Goal: Information Seeking & Learning: Learn about a topic

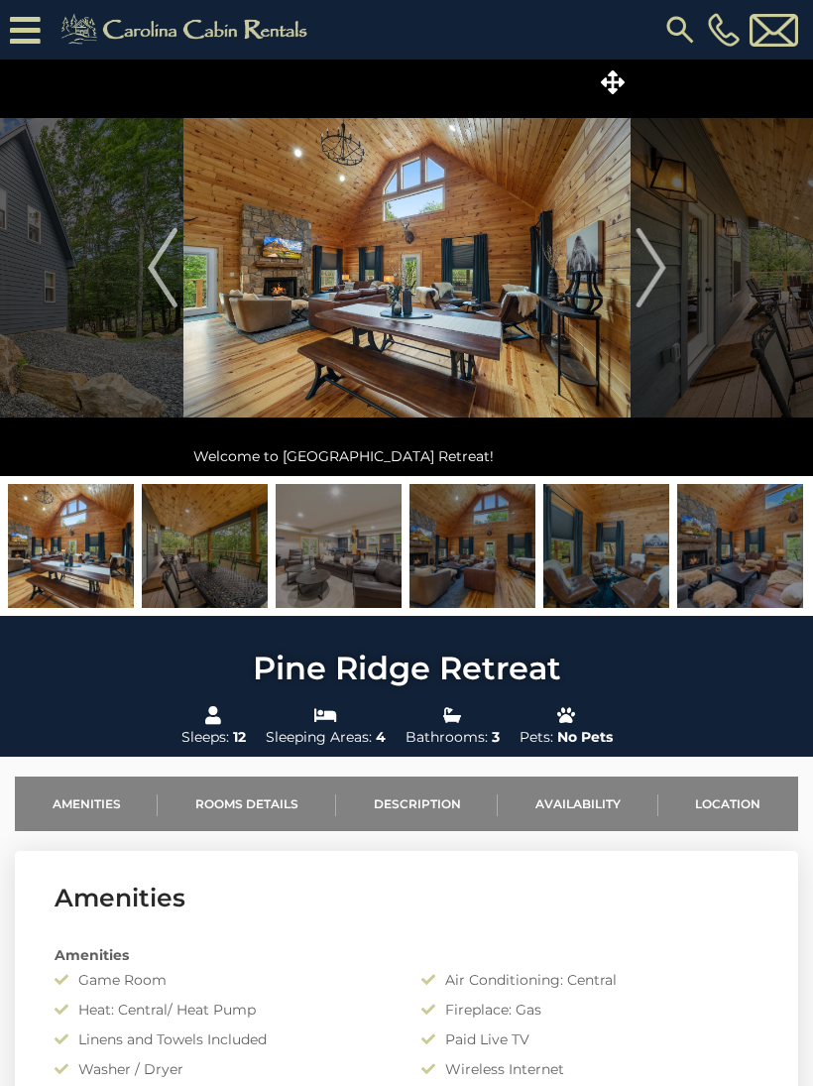
click at [609, 82] on icon at bounding box center [613, 82] width 24 height 24
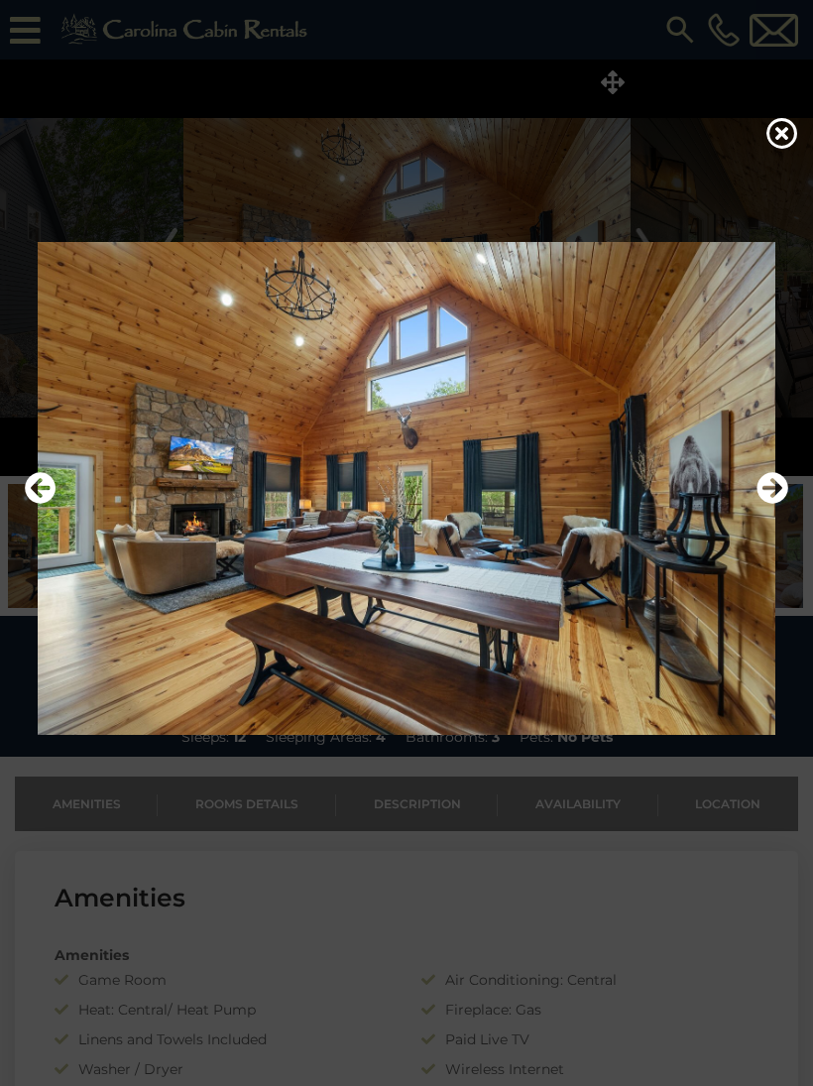
click at [770, 504] on icon "Next" at bounding box center [773, 488] width 32 height 32
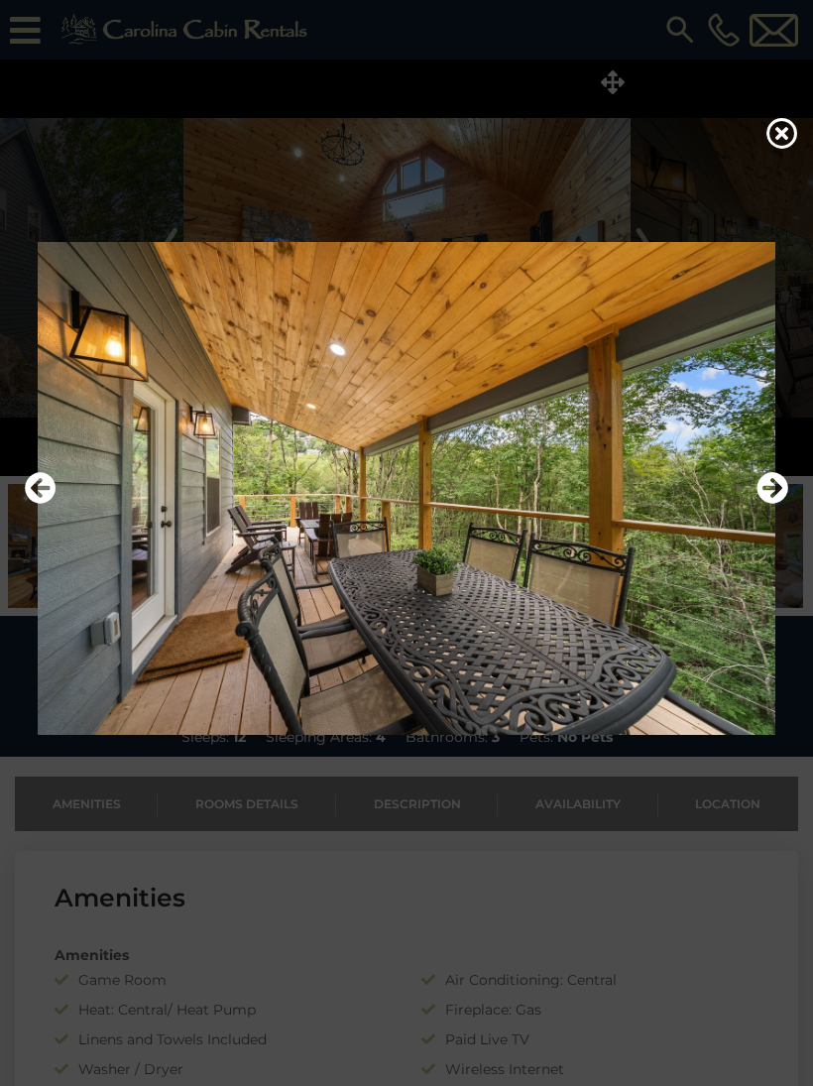
click at [774, 504] on icon "Next" at bounding box center [773, 488] width 32 height 32
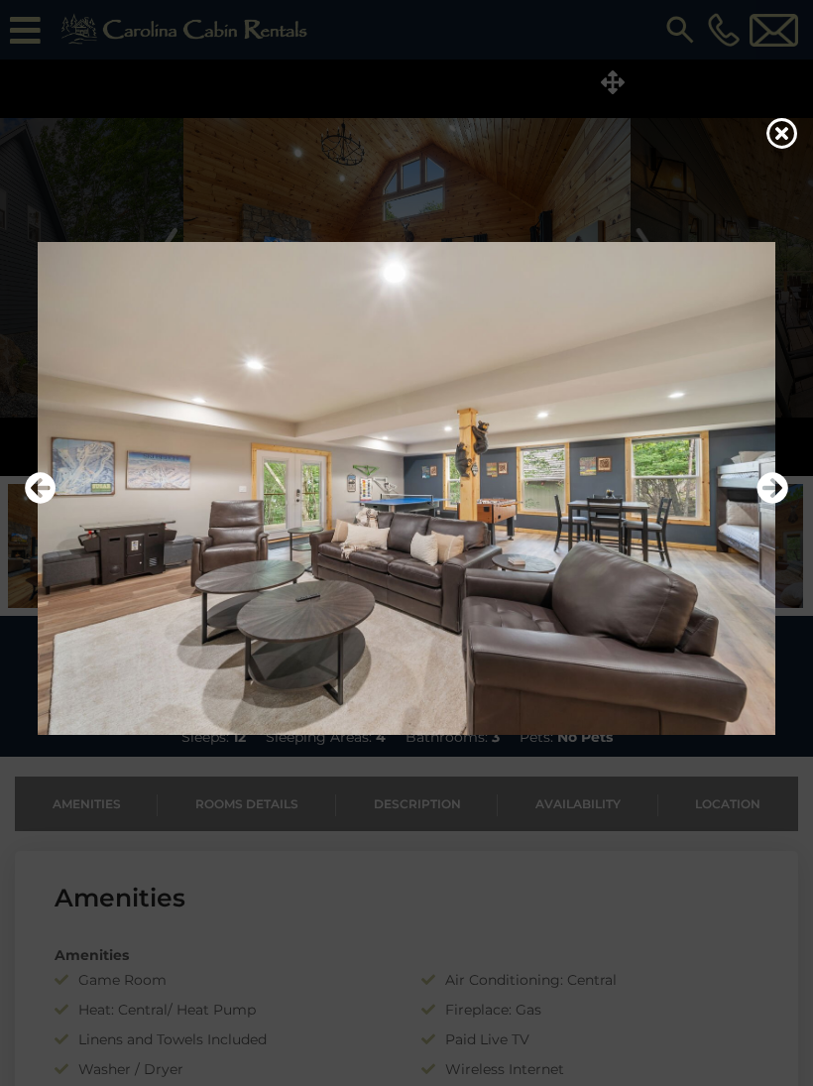
click at [771, 504] on icon "Next" at bounding box center [773, 488] width 32 height 32
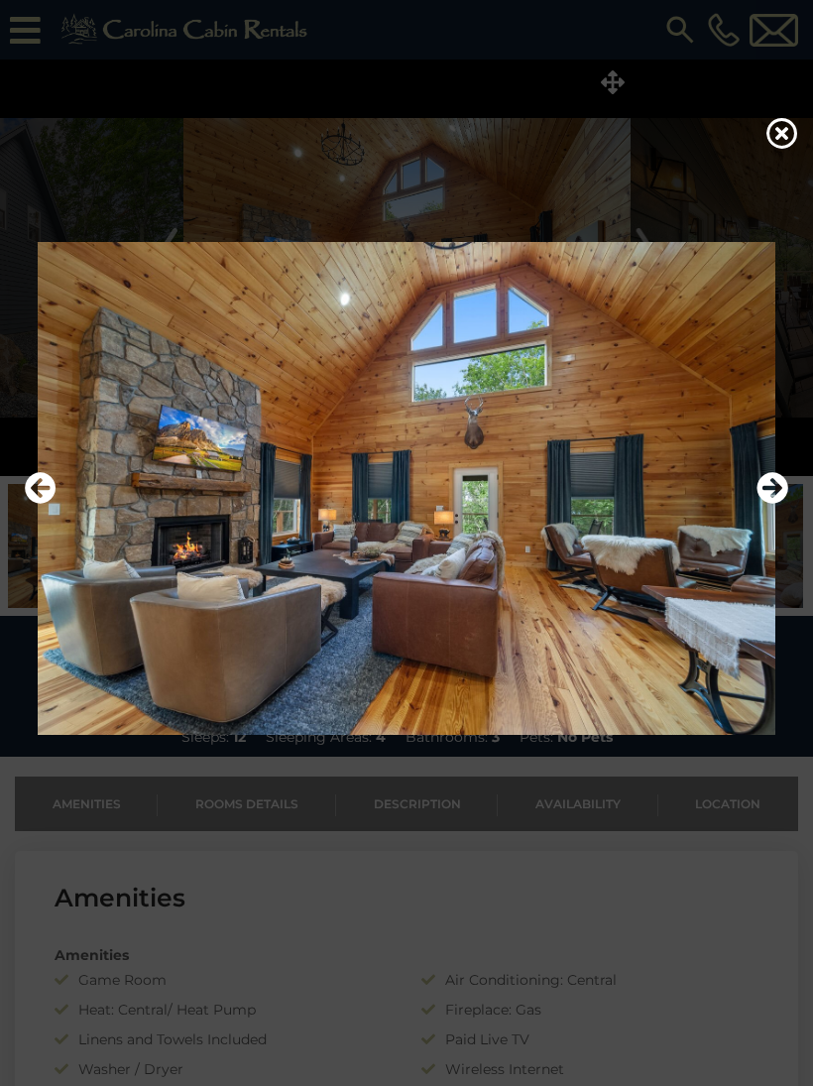
click at [772, 504] on icon "Next" at bounding box center [773, 488] width 32 height 32
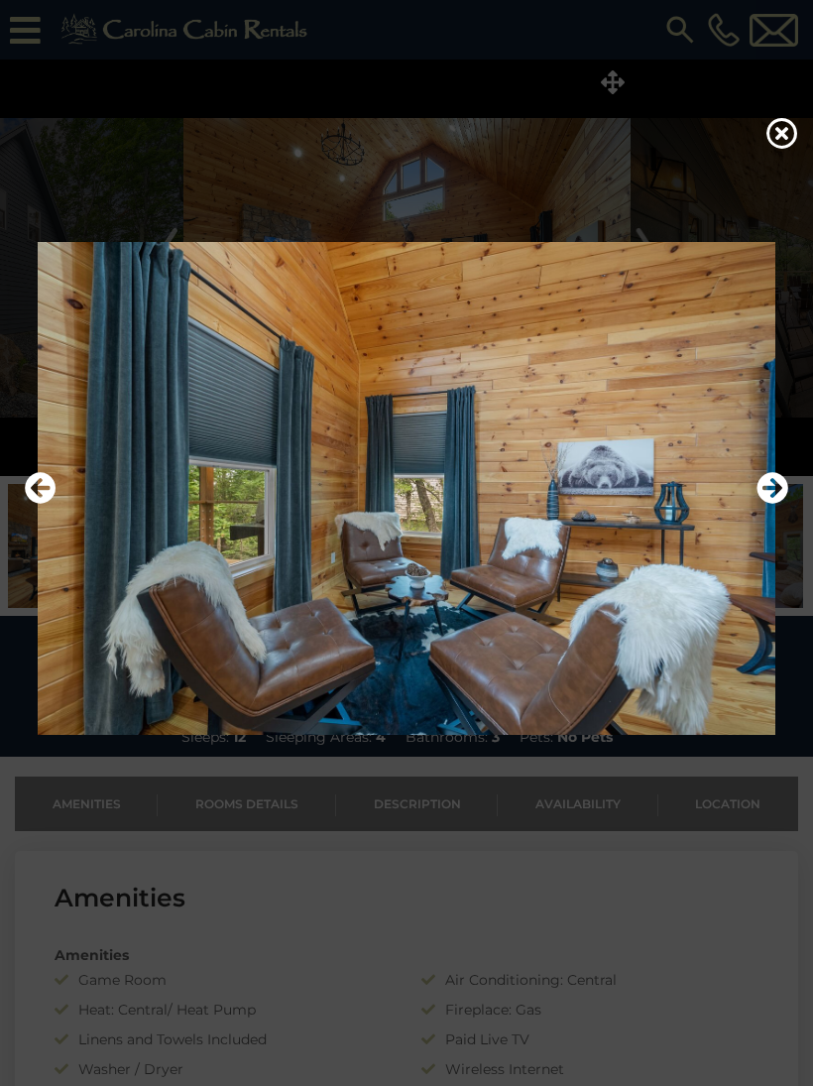
click at [777, 501] on icon "Next" at bounding box center [773, 488] width 32 height 32
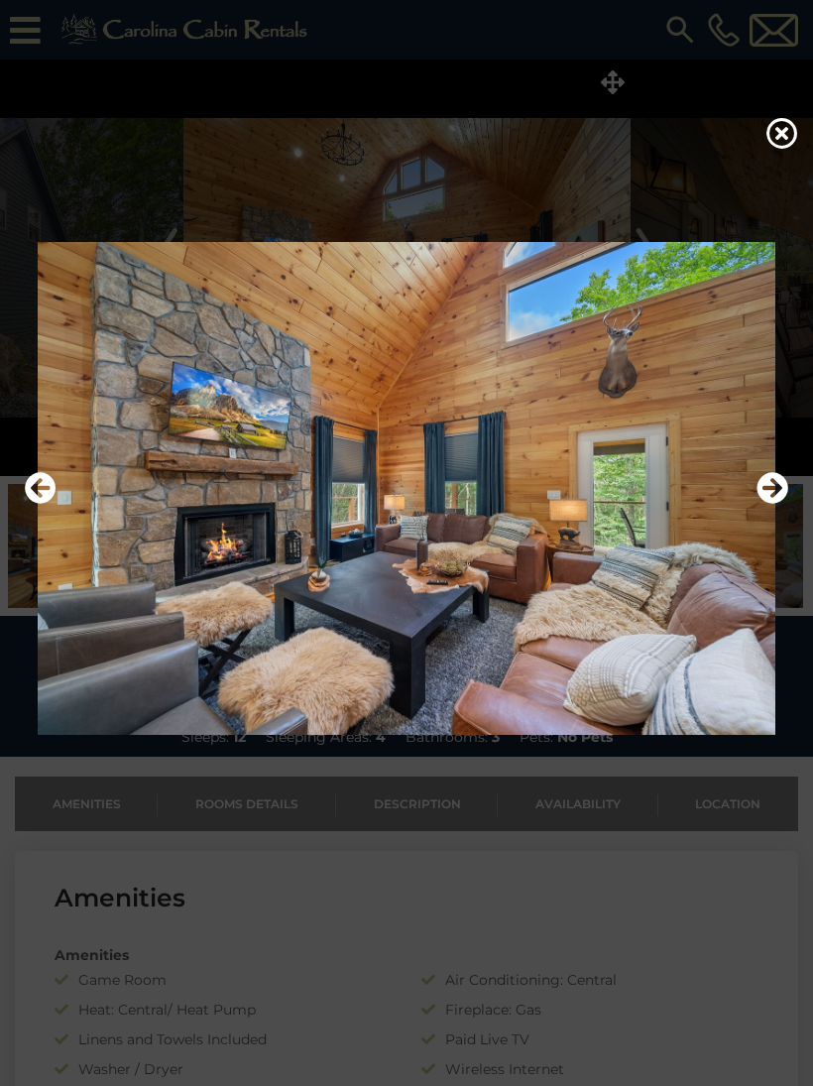
click at [50, 504] on icon "Previous" at bounding box center [41, 488] width 32 height 32
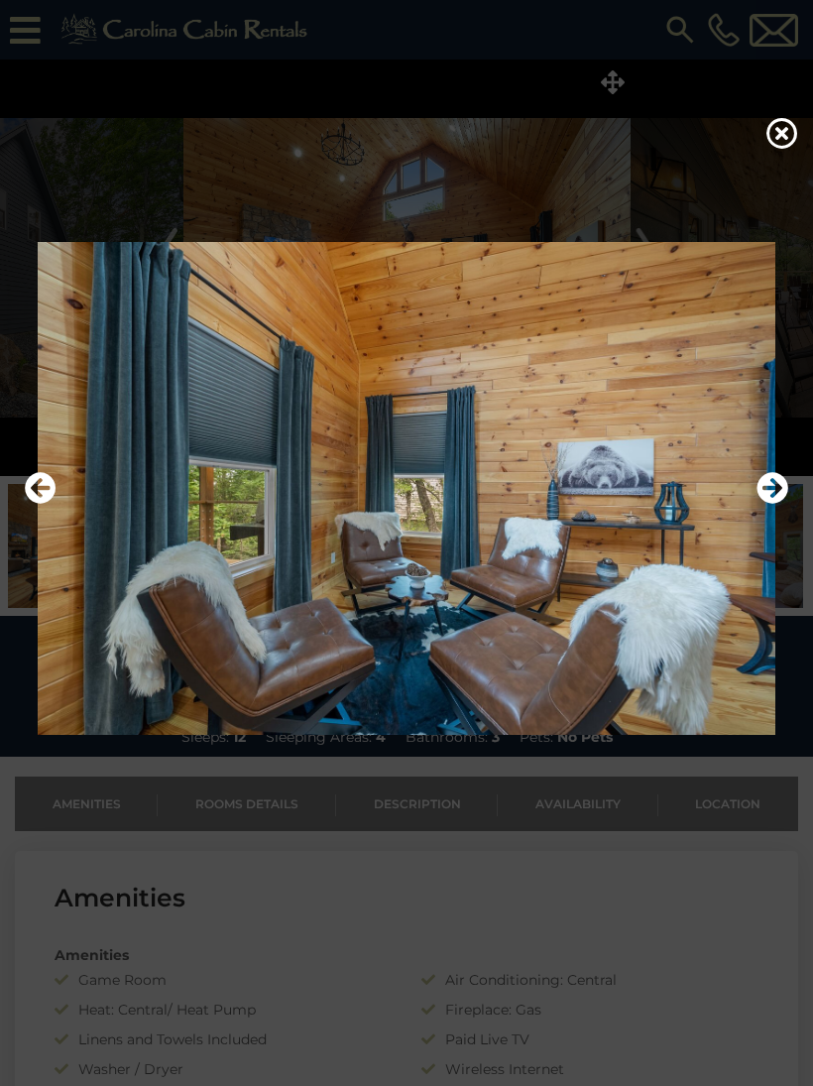
click at [46, 504] on icon "Previous" at bounding box center [41, 488] width 32 height 32
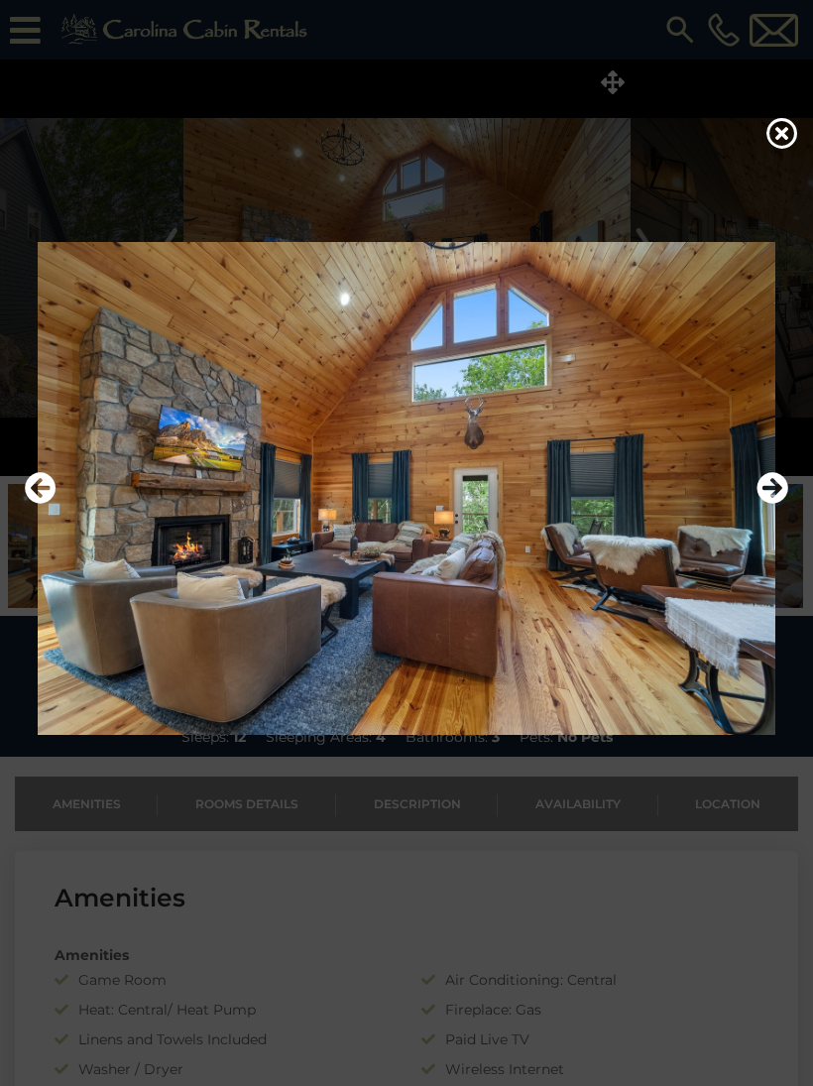
click at [42, 498] on icon "Previous" at bounding box center [41, 488] width 32 height 32
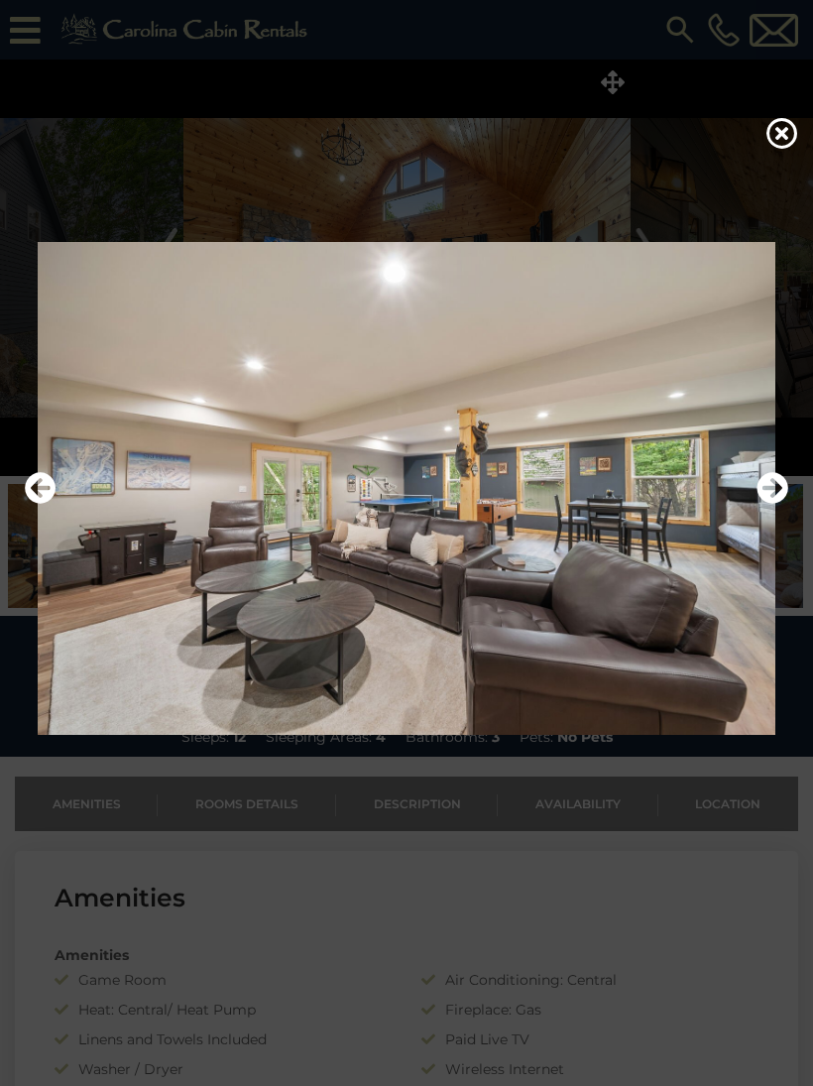
click at [772, 503] on icon "Next" at bounding box center [773, 488] width 32 height 32
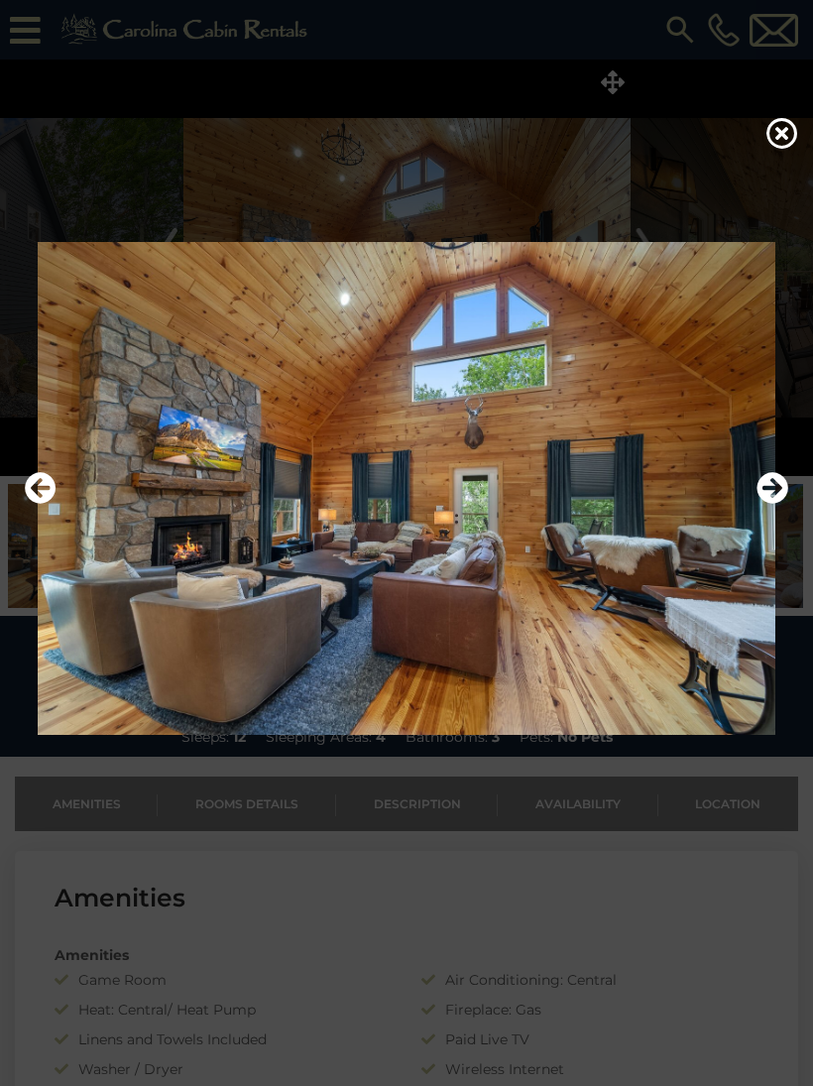
click at [772, 504] on icon "Next" at bounding box center [773, 488] width 32 height 32
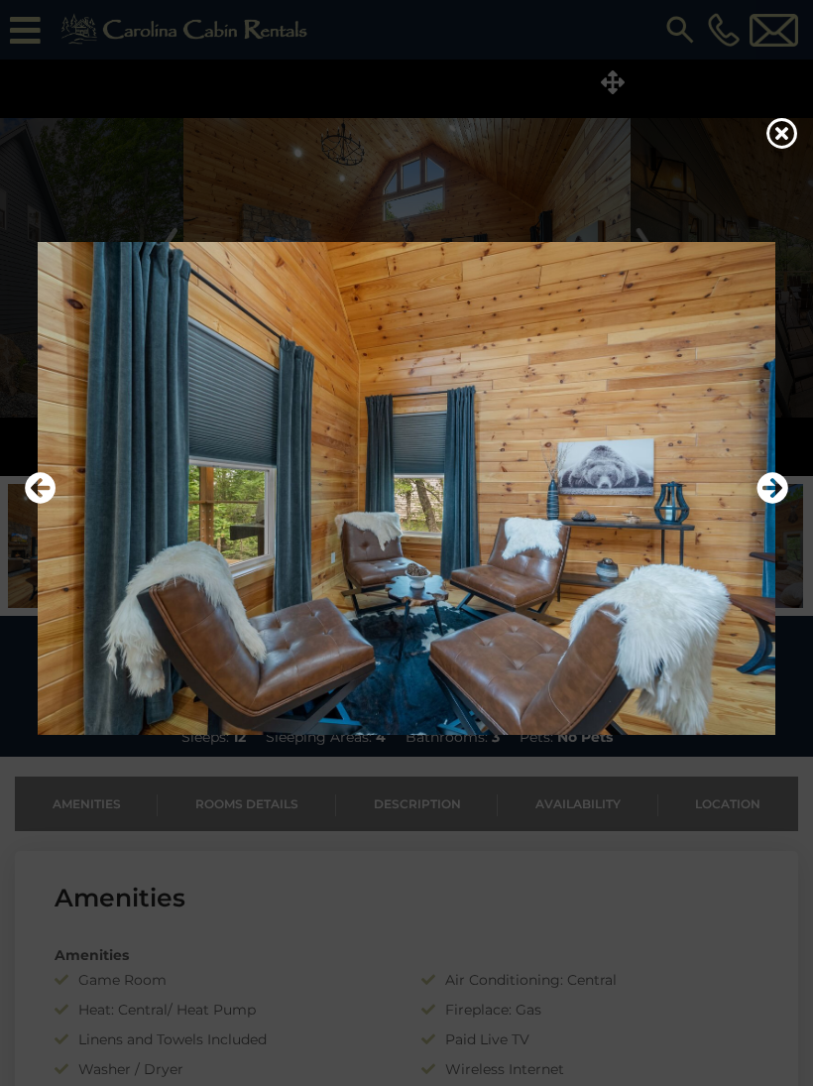
click at [776, 497] on icon "Next" at bounding box center [773, 488] width 32 height 32
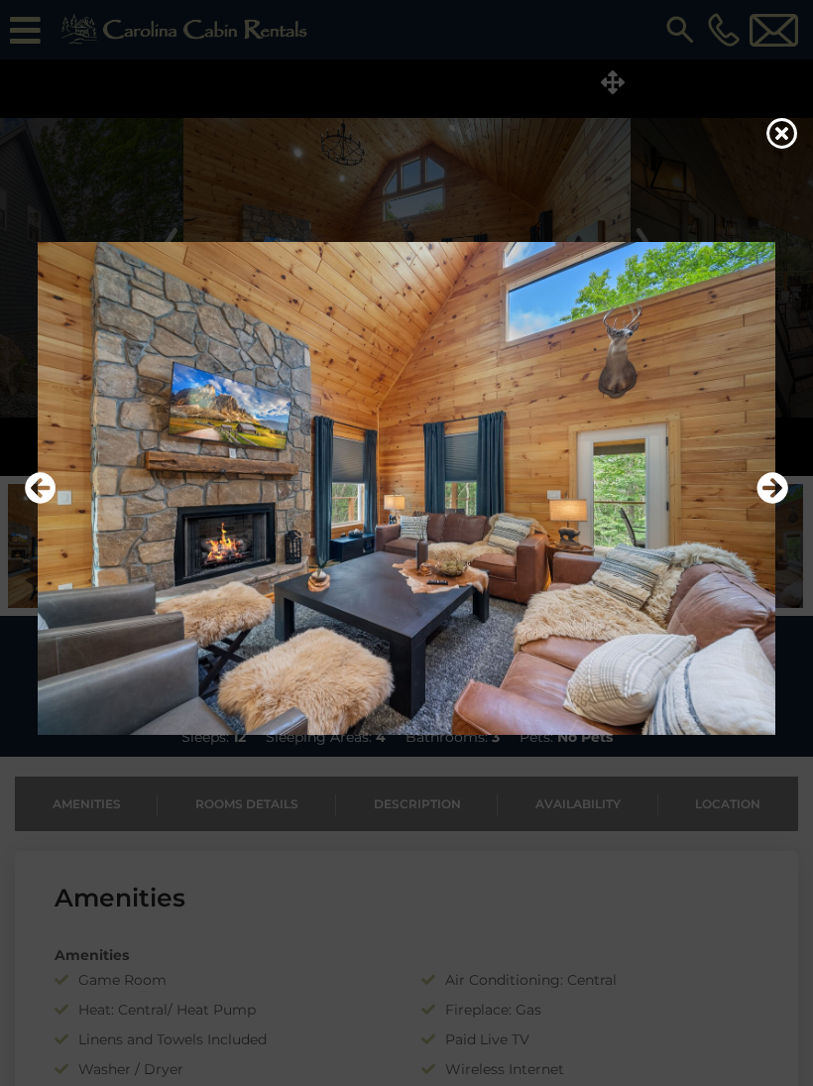
click at [773, 504] on icon "Next" at bounding box center [773, 488] width 32 height 32
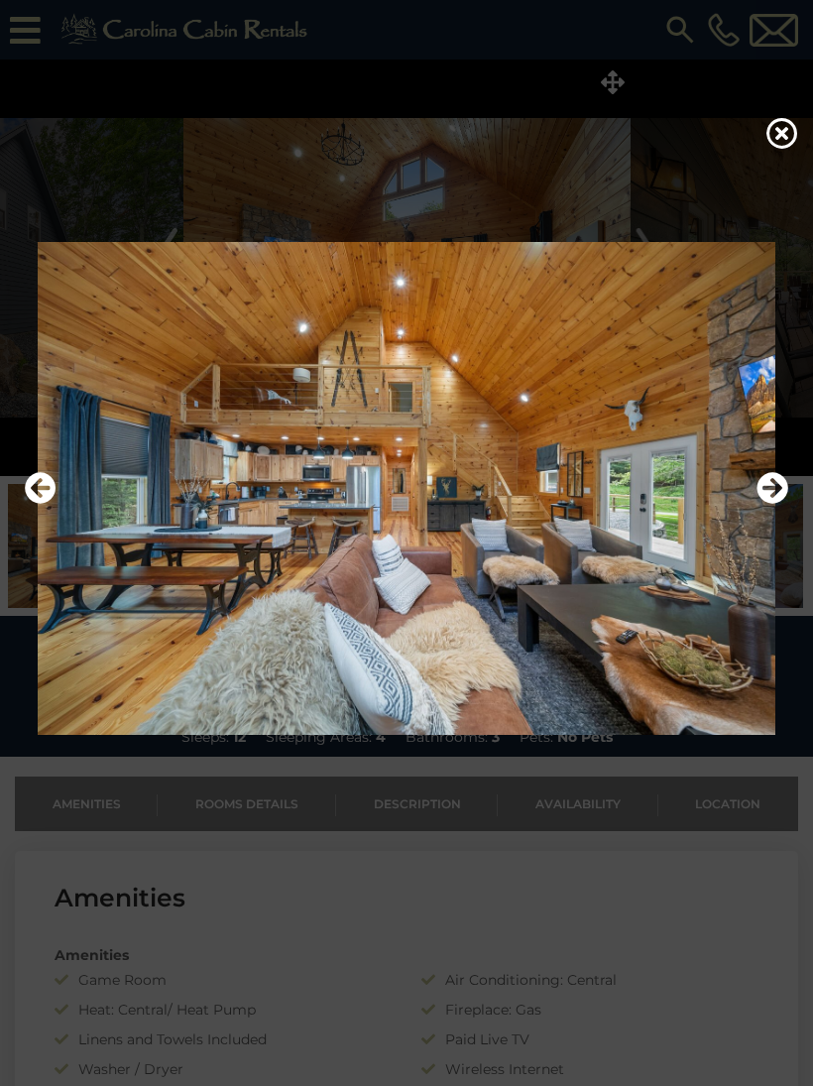
click at [774, 503] on icon "Next" at bounding box center [773, 488] width 32 height 32
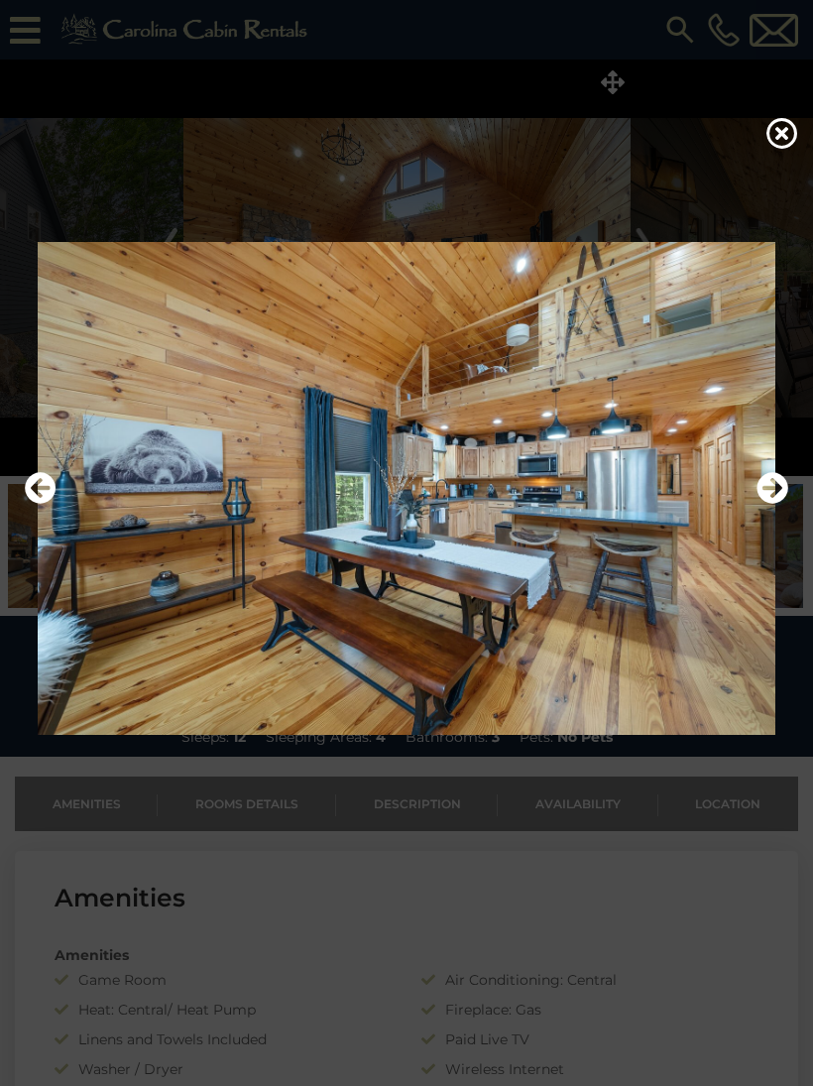
click at [777, 504] on icon "Next" at bounding box center [773, 488] width 32 height 32
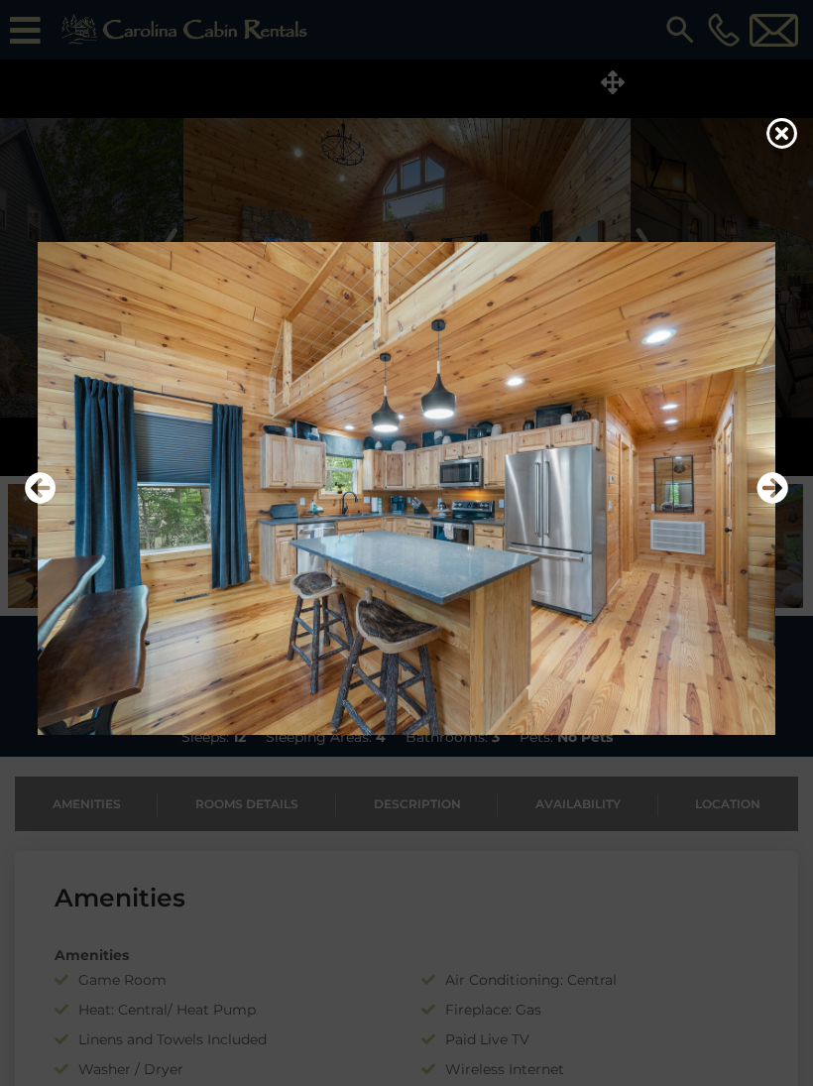
click at [774, 498] on icon "Next" at bounding box center [773, 488] width 32 height 32
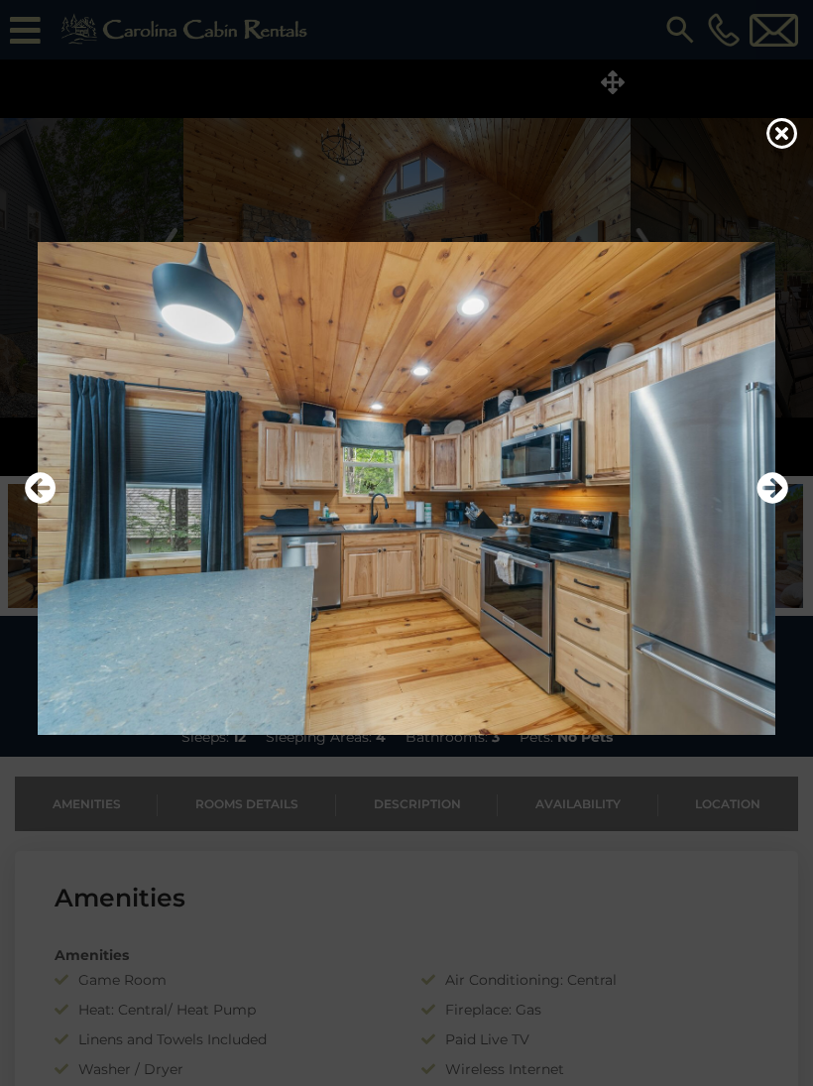
click at [767, 499] on icon "Next" at bounding box center [773, 488] width 32 height 32
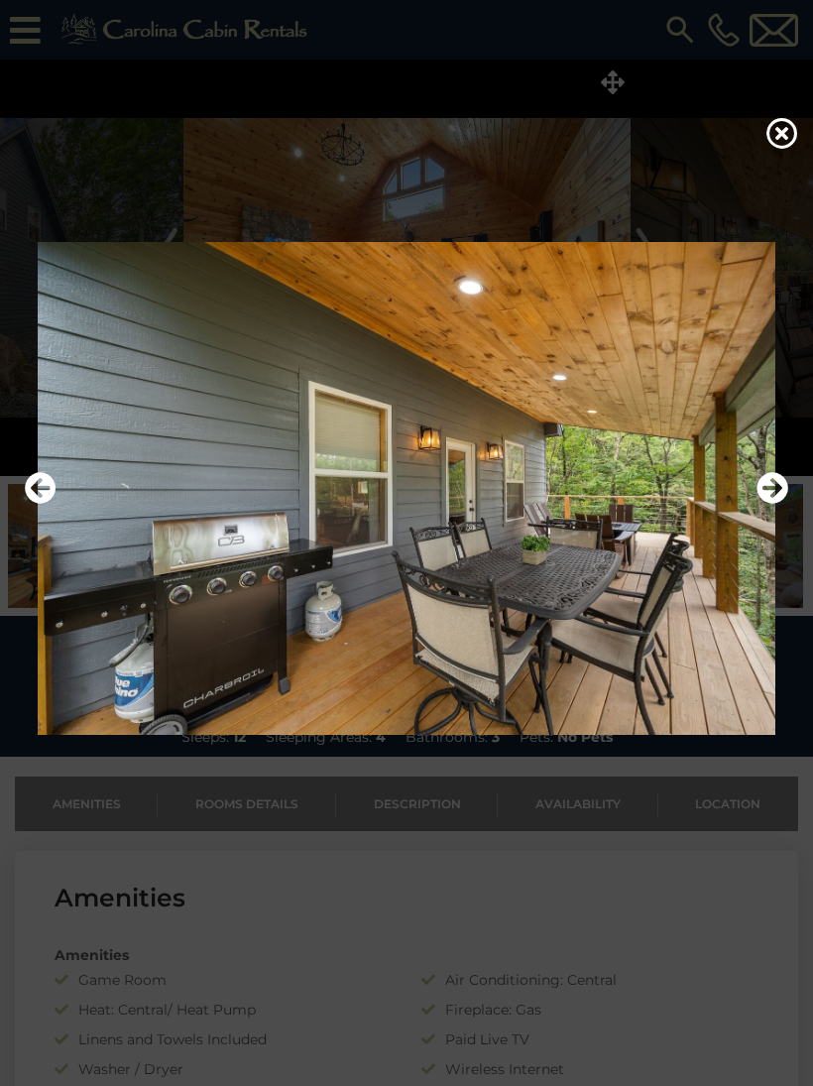
click at [772, 501] on icon "Next" at bounding box center [773, 488] width 32 height 32
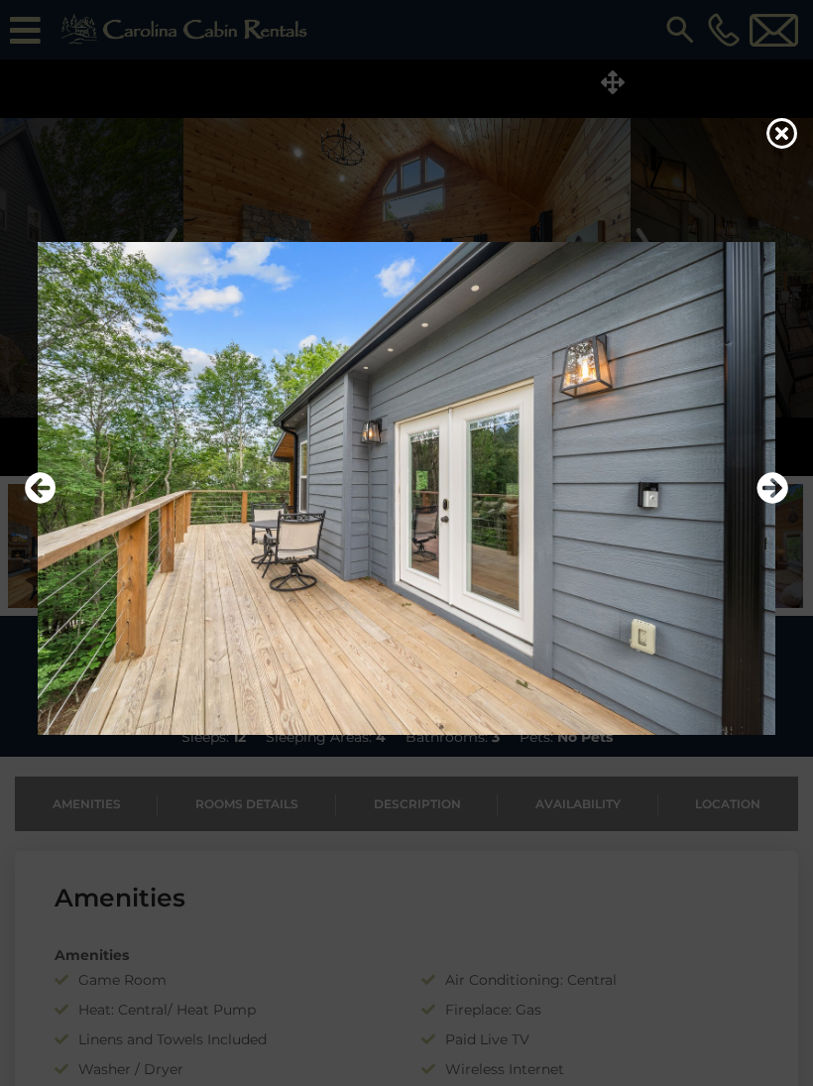
click at [778, 501] on icon "Next" at bounding box center [773, 488] width 32 height 32
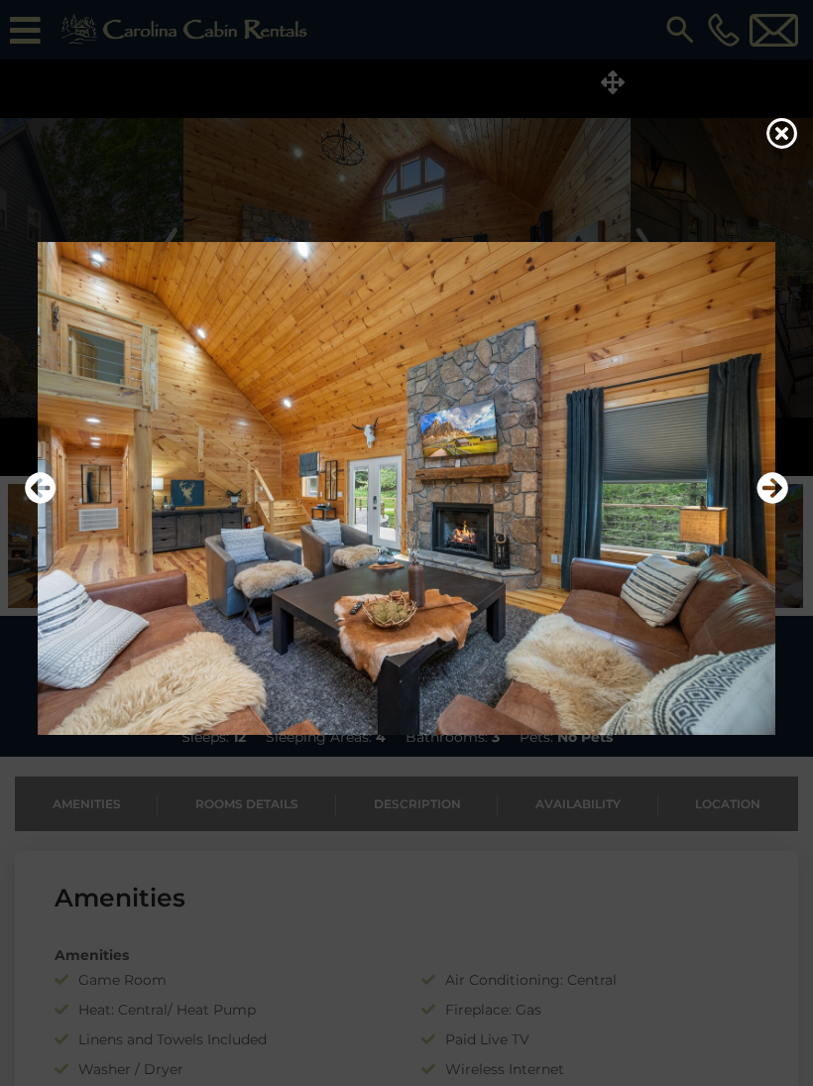
click at [773, 504] on icon "Next" at bounding box center [773, 488] width 32 height 32
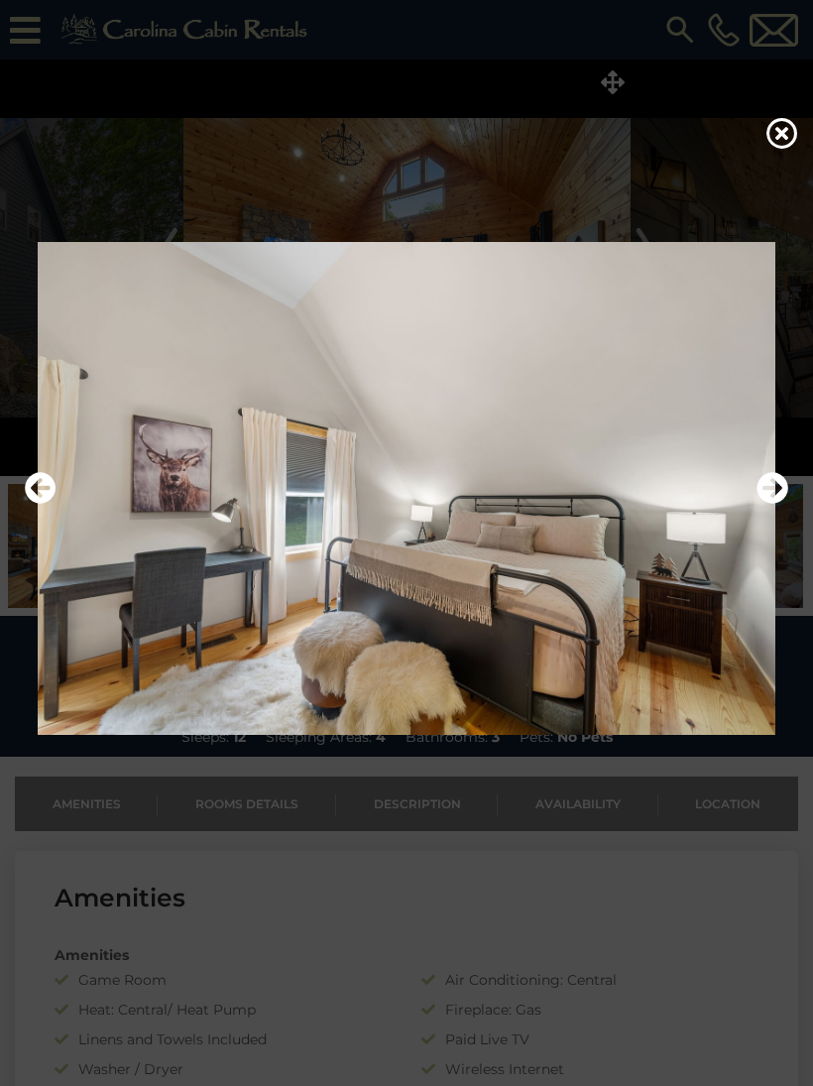
click at [768, 502] on icon "Next" at bounding box center [773, 488] width 32 height 32
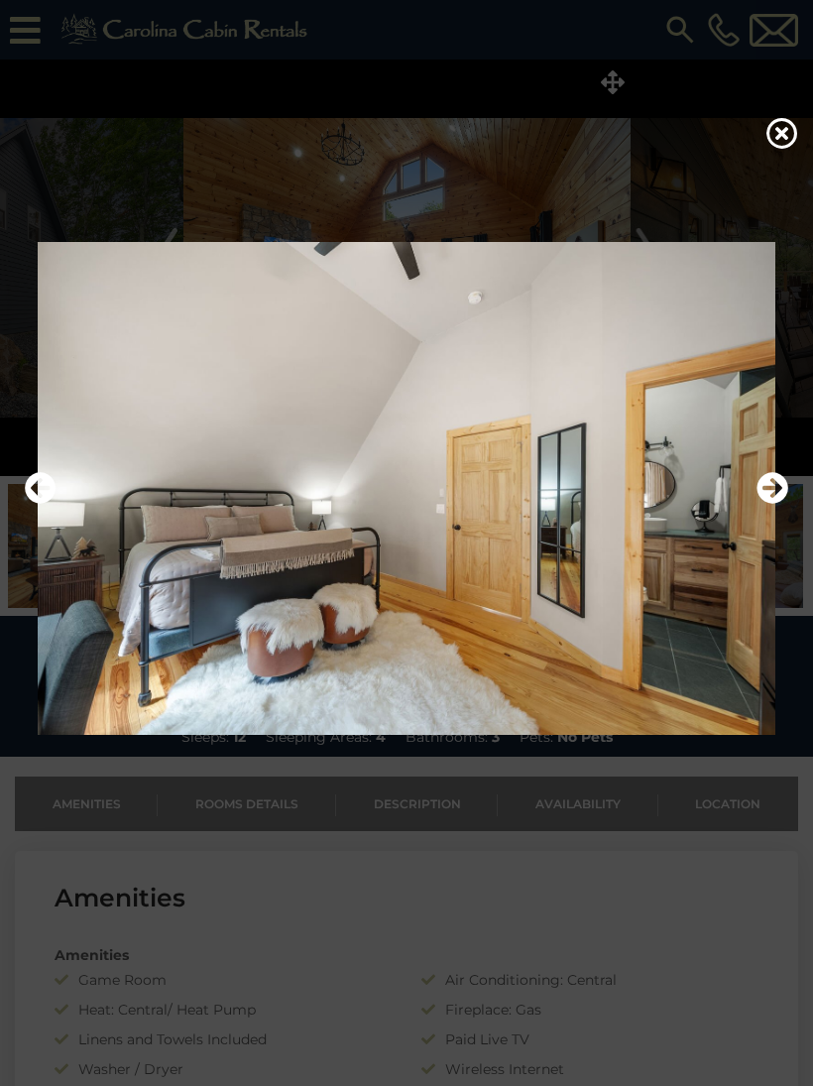
click at [776, 498] on icon "Next" at bounding box center [773, 488] width 32 height 32
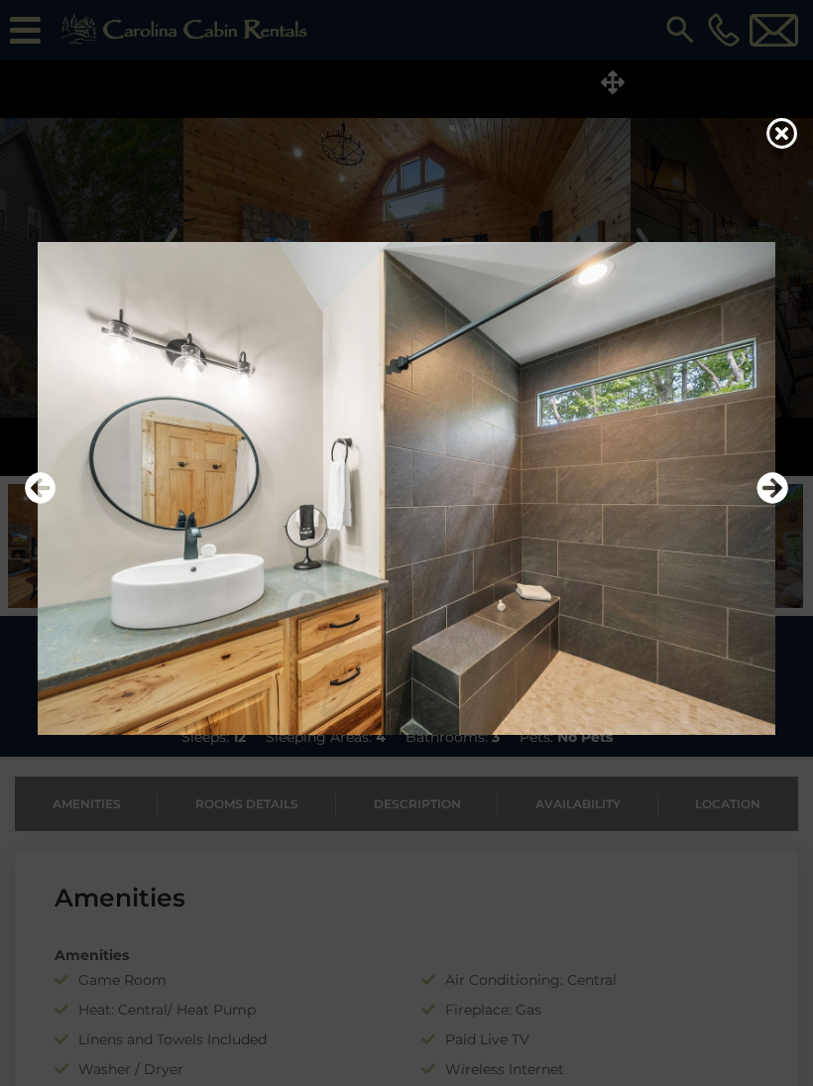
click at [775, 499] on icon "Next" at bounding box center [773, 488] width 32 height 32
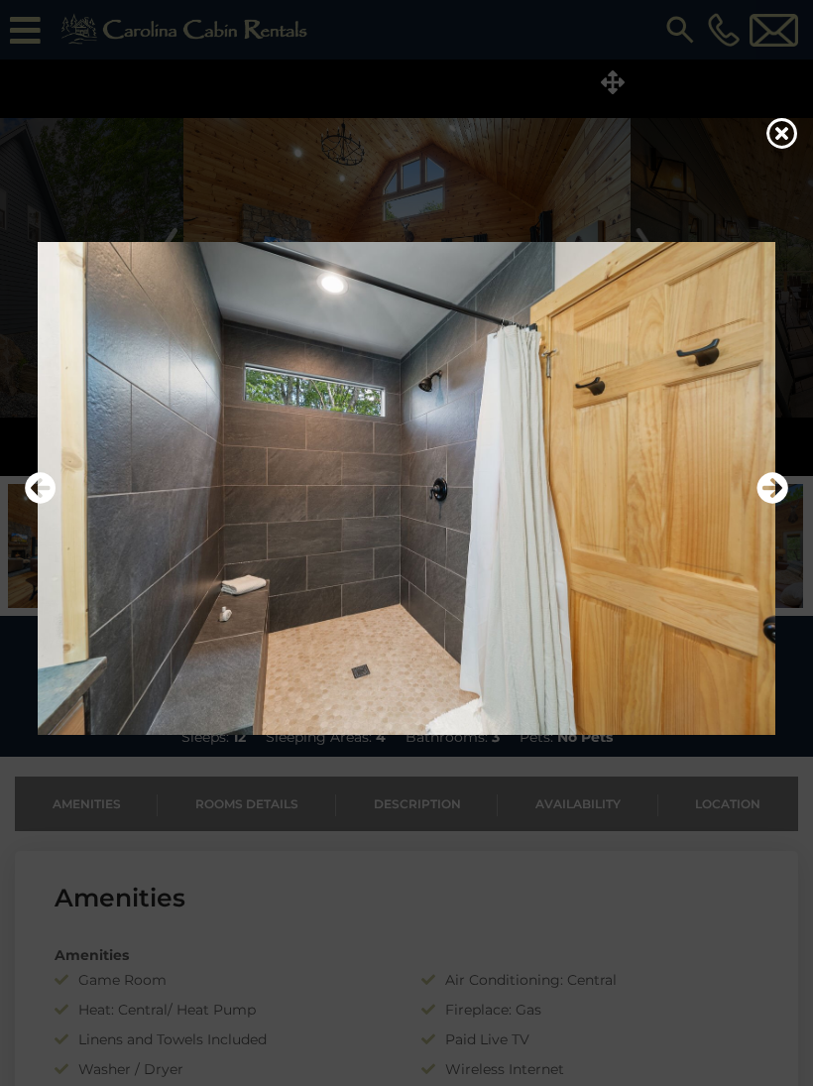
click at [783, 504] on icon "Next" at bounding box center [773, 488] width 32 height 32
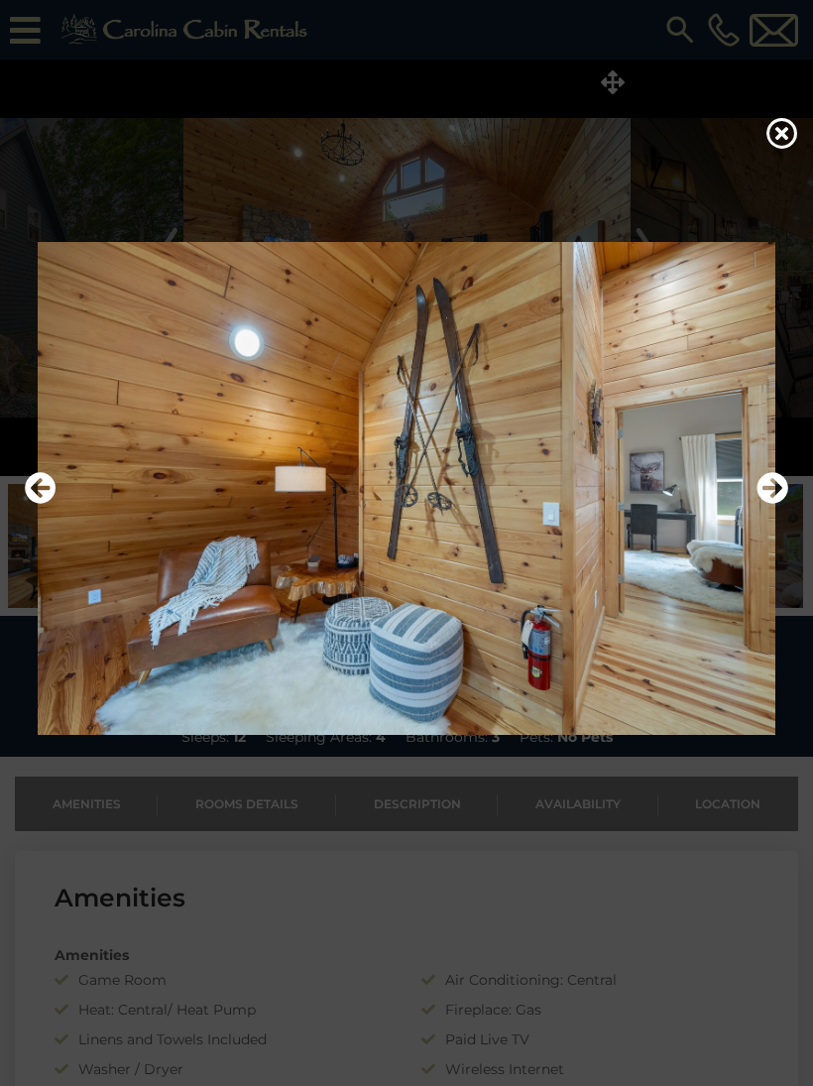
click at [778, 501] on icon "Next" at bounding box center [773, 488] width 32 height 32
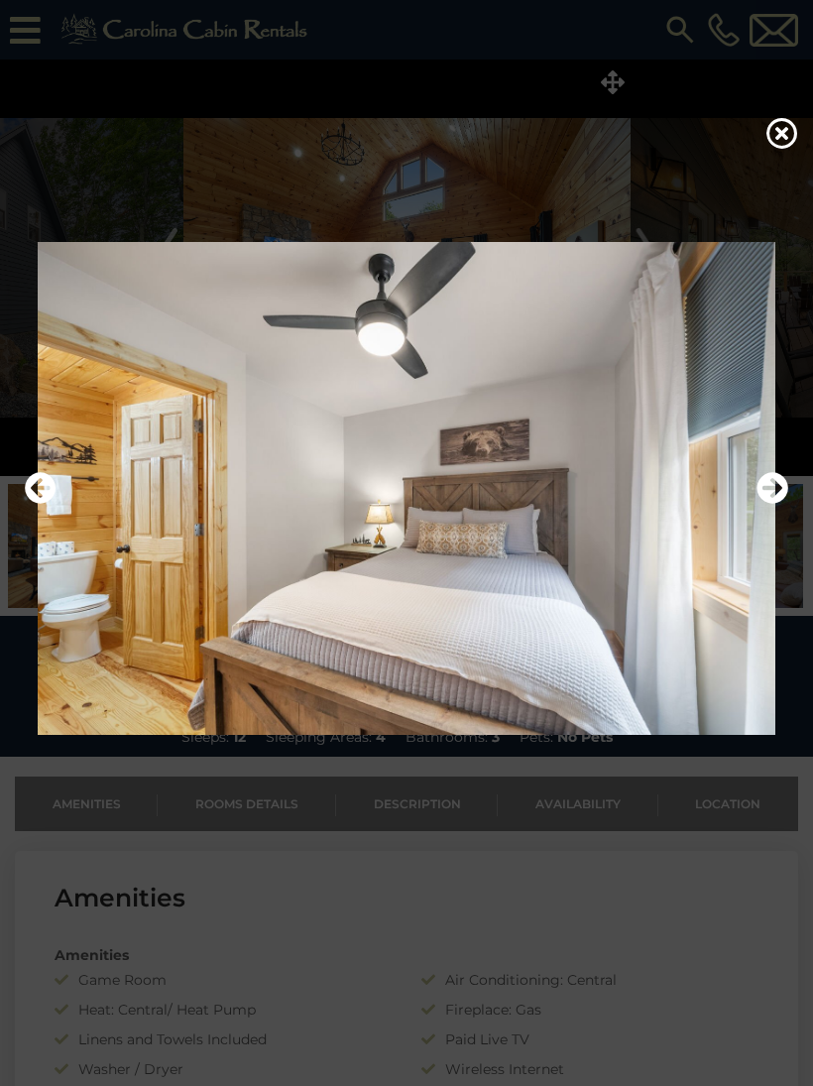
click at [780, 502] on icon "Next" at bounding box center [773, 488] width 32 height 32
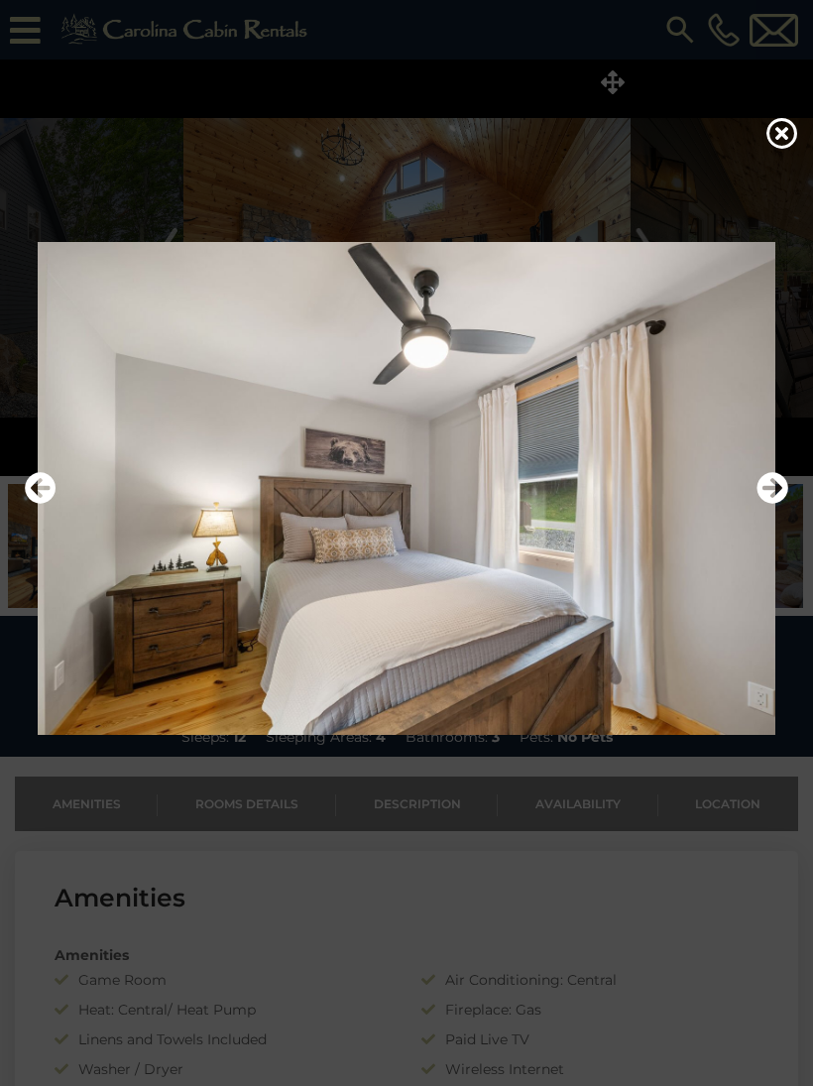
click at [775, 499] on icon "Next" at bounding box center [773, 488] width 32 height 32
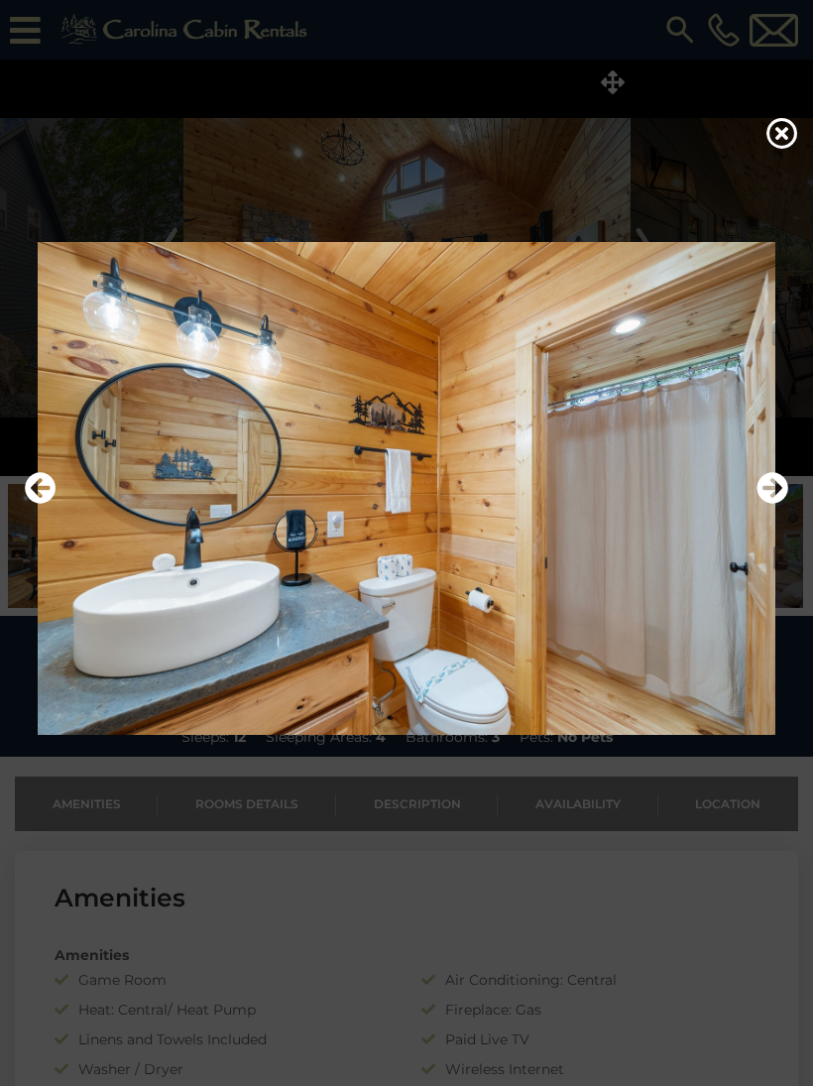
click at [779, 501] on icon "Next" at bounding box center [773, 488] width 32 height 32
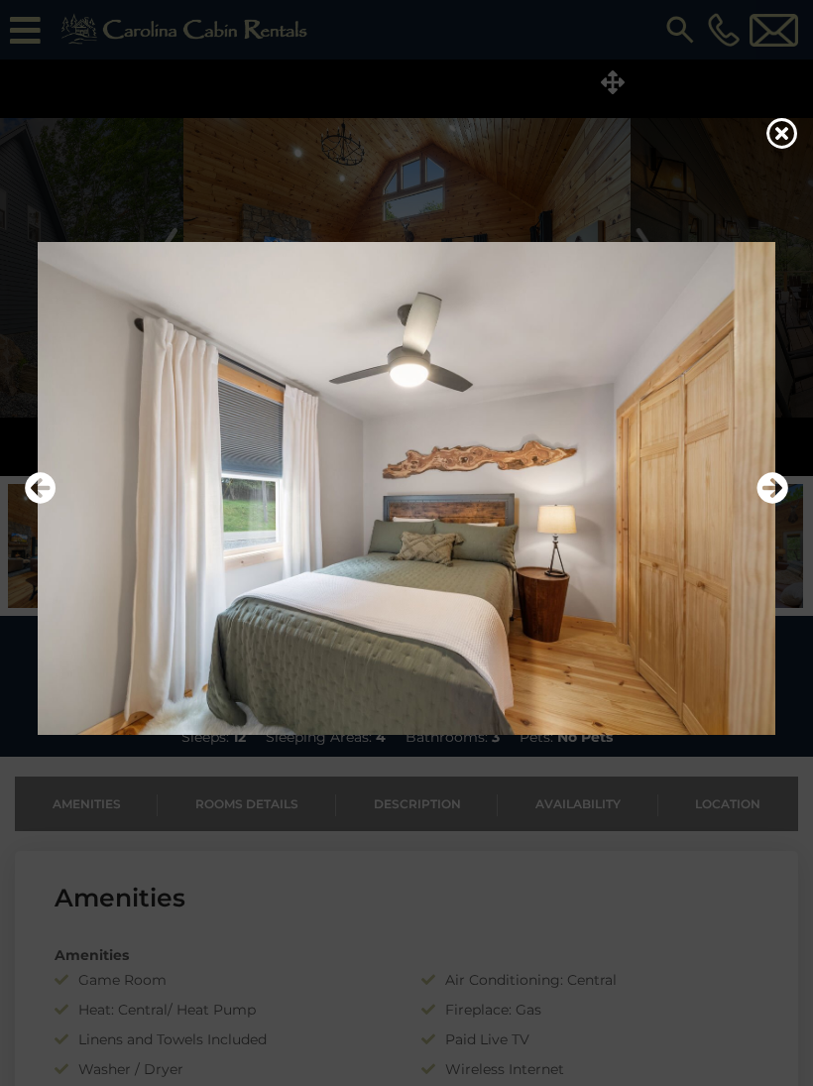
click at [779, 497] on icon "Next" at bounding box center [773, 488] width 32 height 32
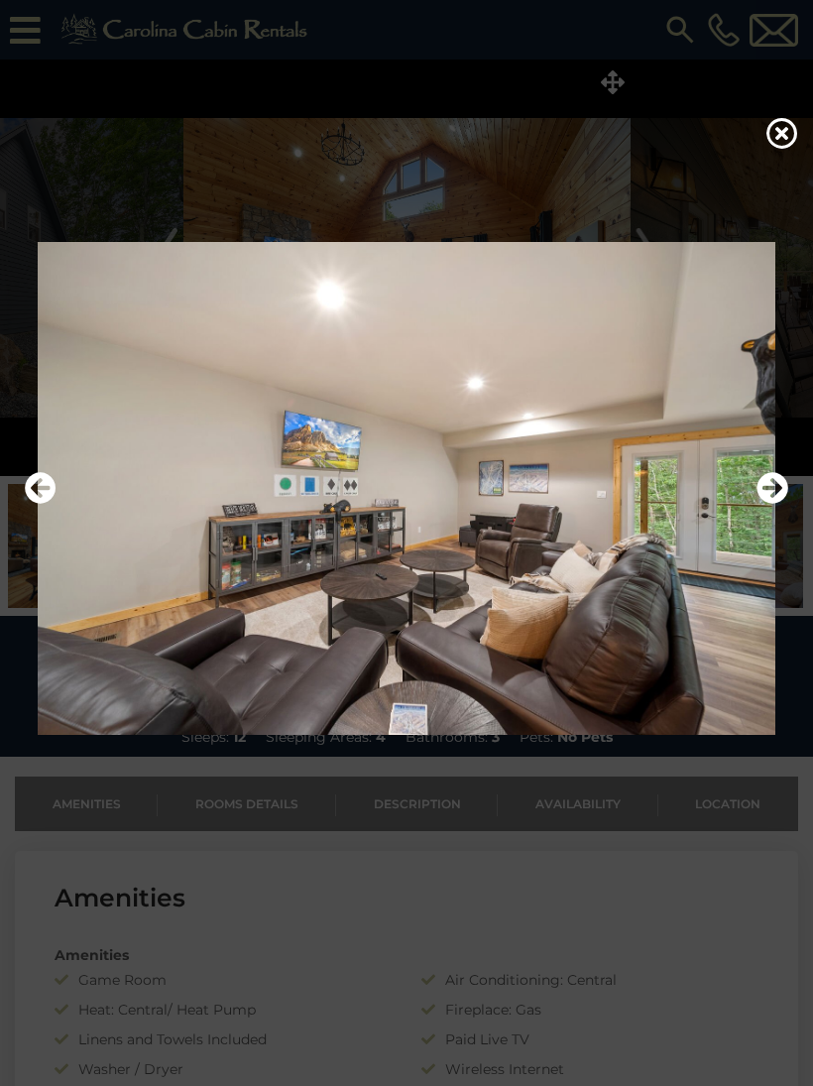
click at [786, 496] on icon "Next" at bounding box center [773, 488] width 32 height 32
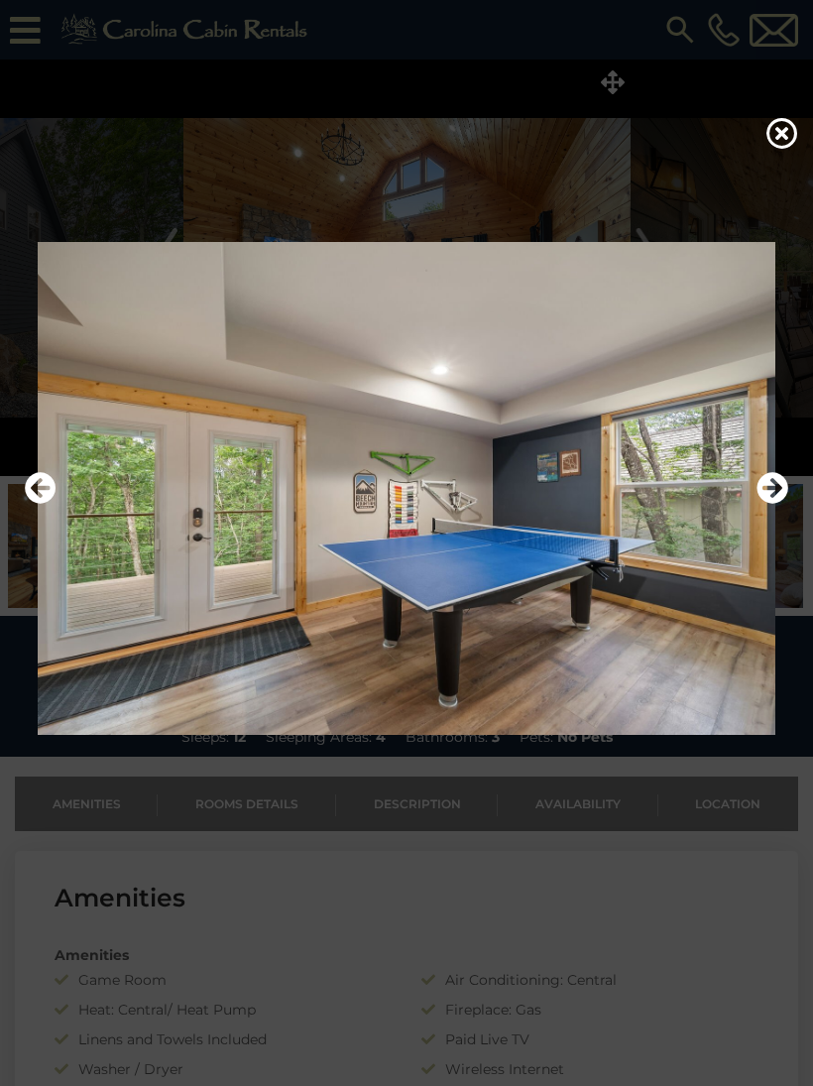
click at [50, 500] on icon "Previous" at bounding box center [41, 488] width 32 height 32
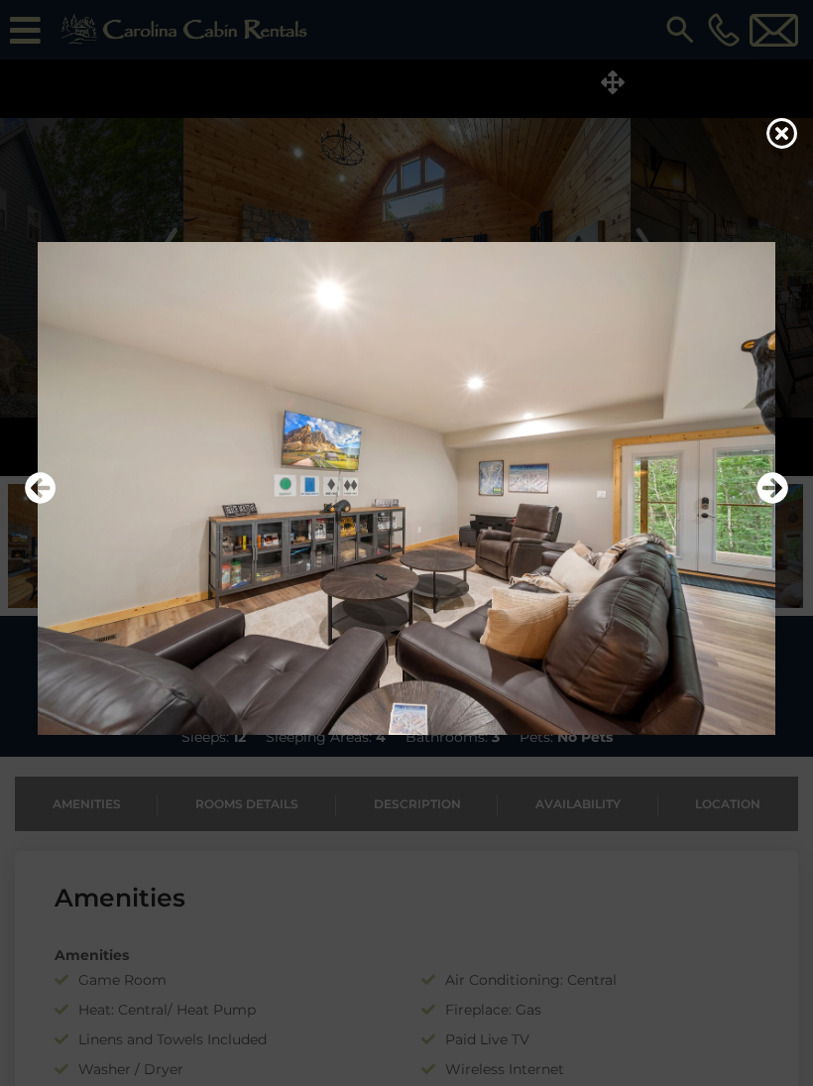
click at [773, 503] on icon "Next" at bounding box center [773, 488] width 32 height 32
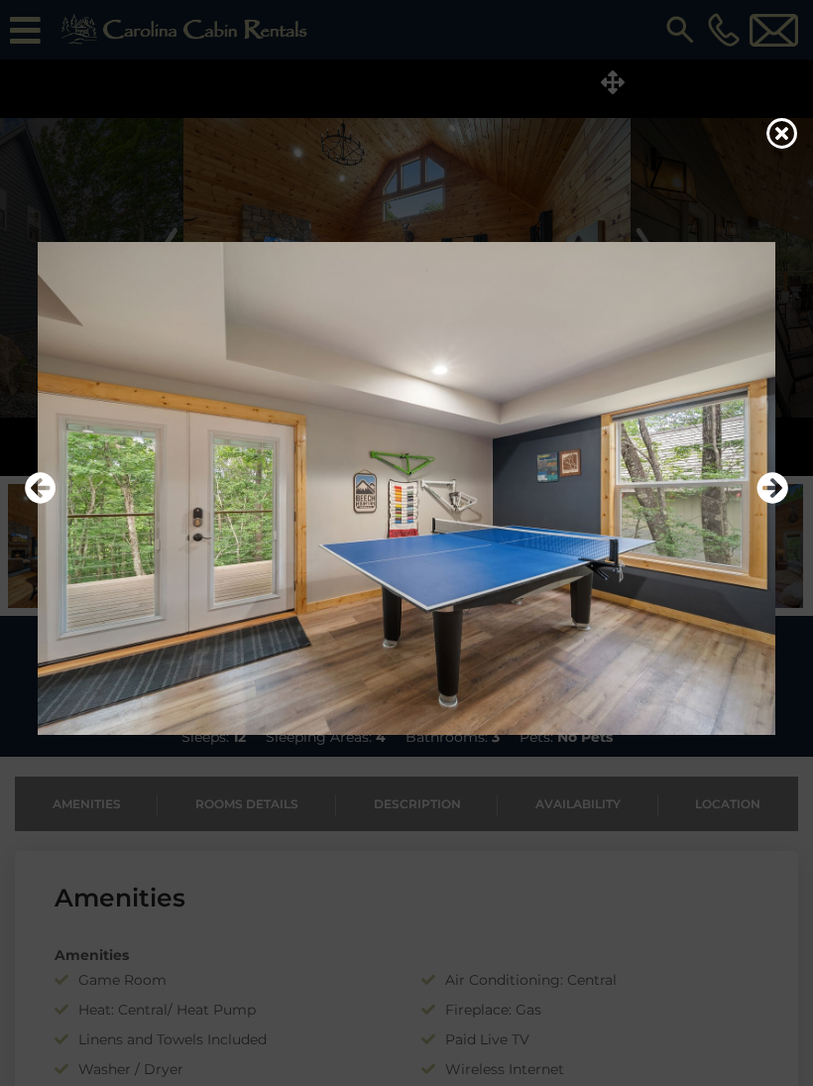
click at [777, 499] on icon "Next" at bounding box center [773, 488] width 32 height 32
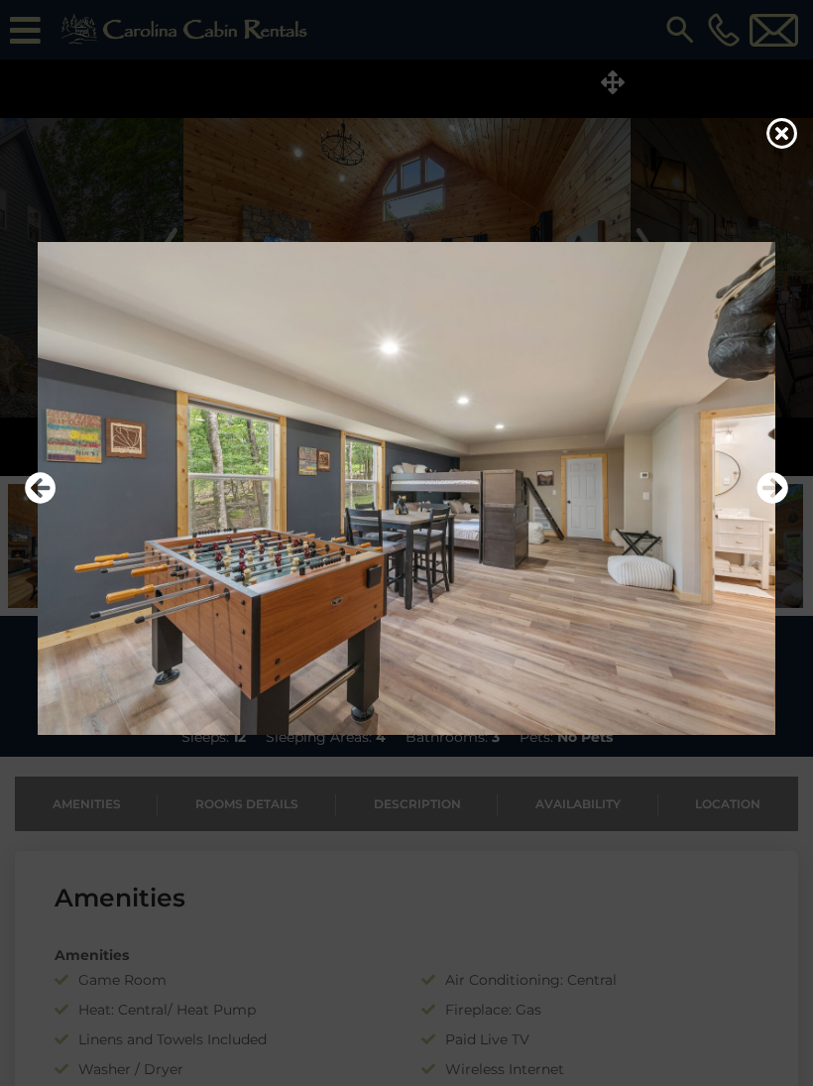
click at [776, 500] on icon "Next" at bounding box center [773, 488] width 32 height 32
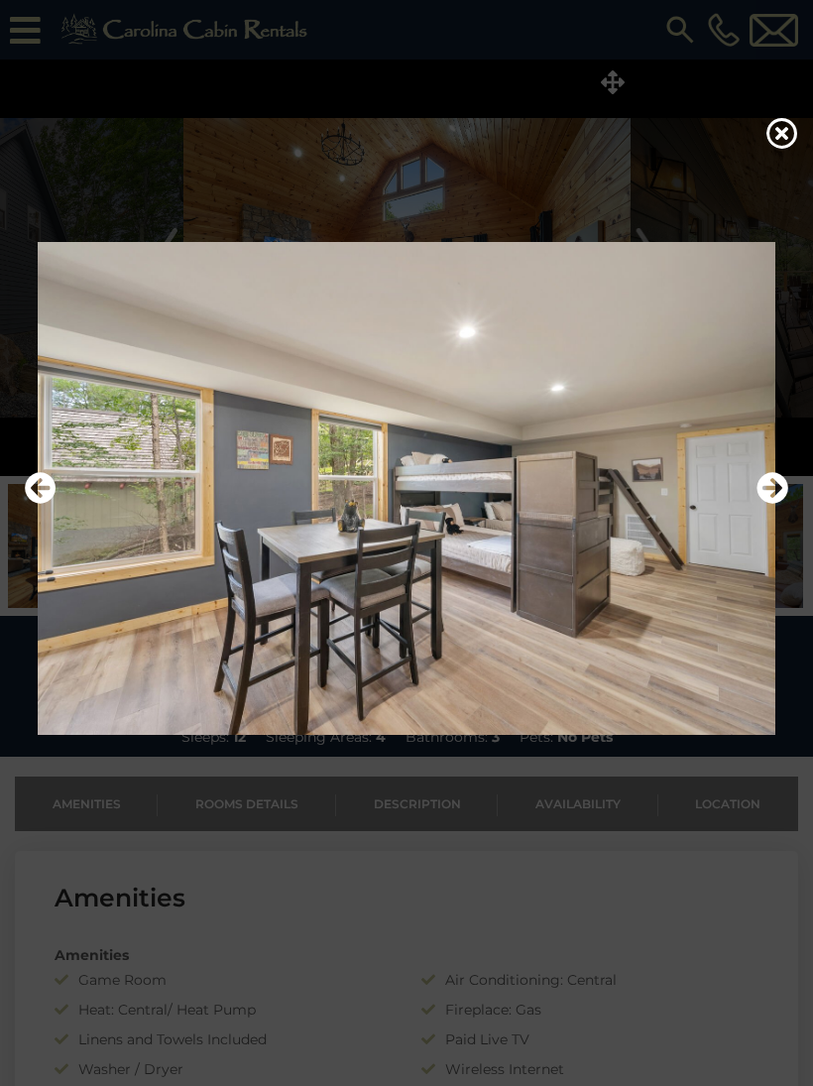
click at [784, 500] on icon "Next" at bounding box center [773, 488] width 32 height 32
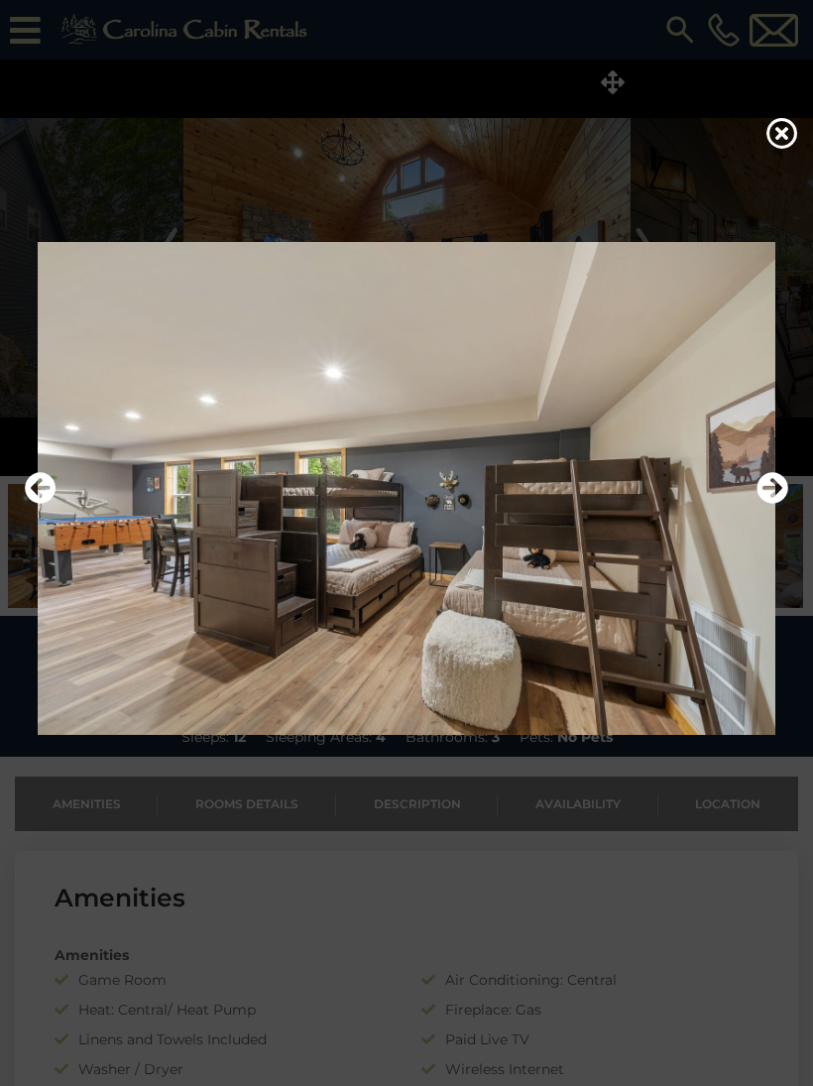
click at [787, 501] on icon "Next" at bounding box center [773, 488] width 32 height 32
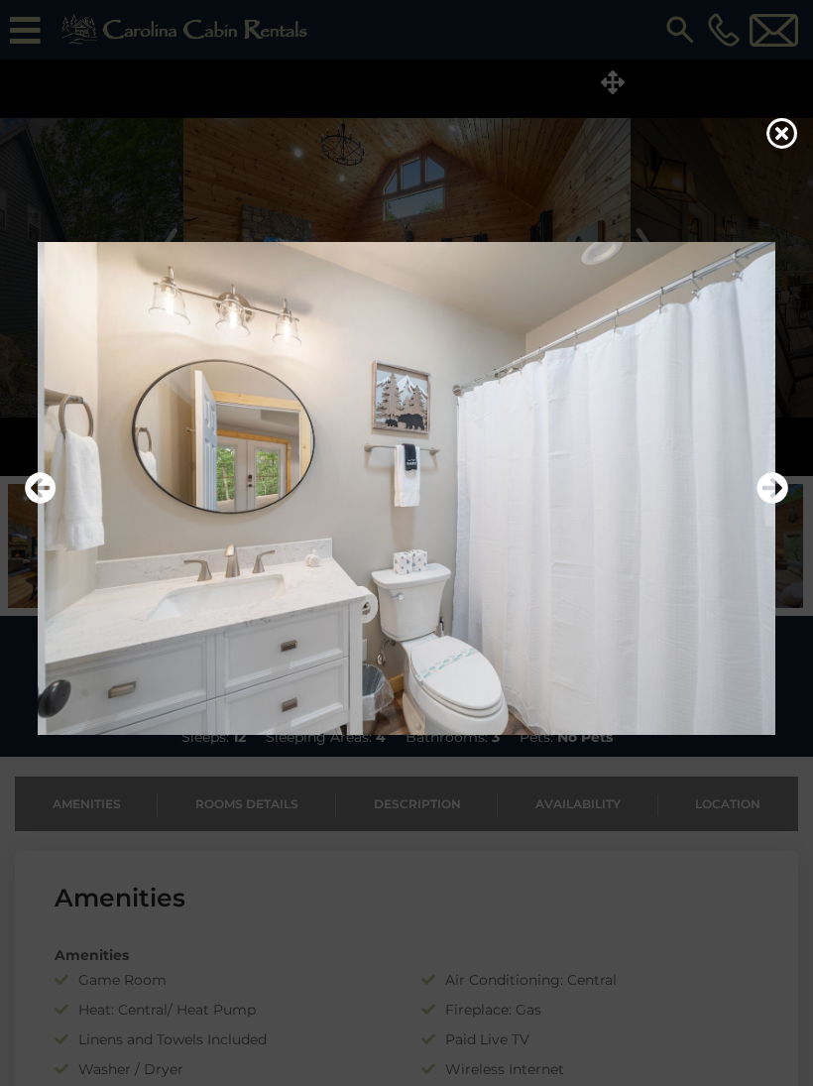
click at [774, 498] on icon "Next" at bounding box center [773, 488] width 32 height 32
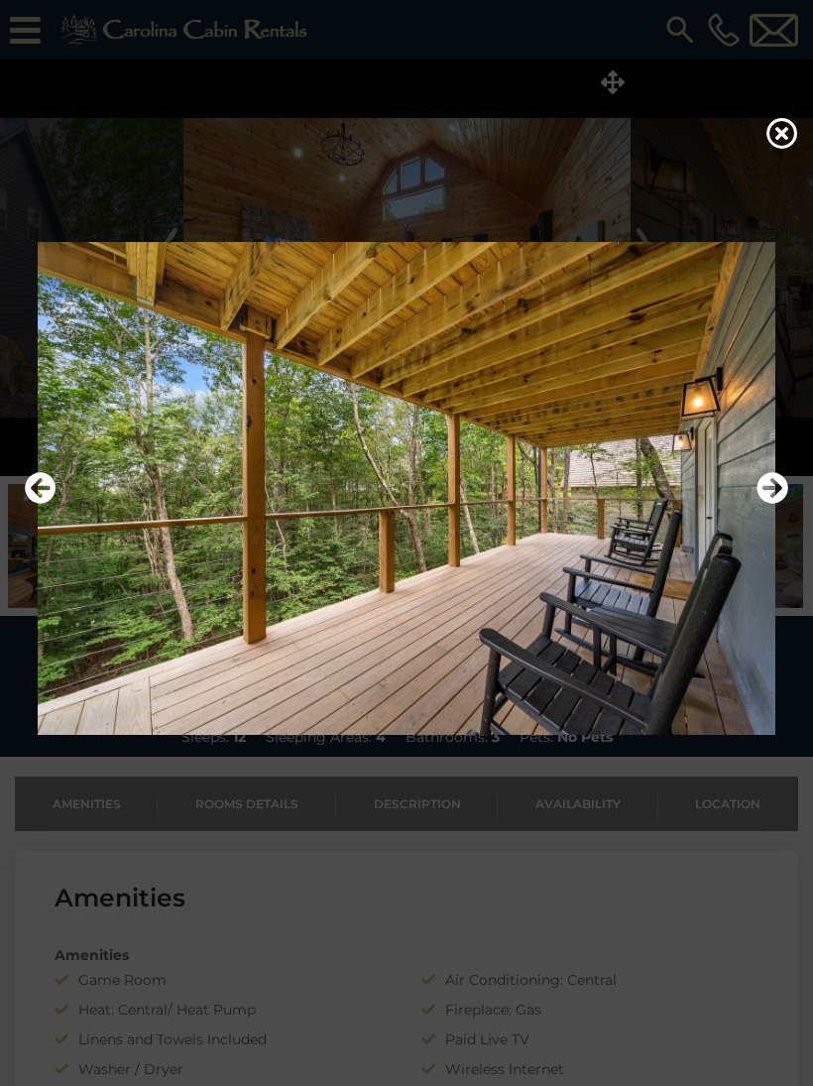
click at [785, 498] on icon "Next" at bounding box center [773, 488] width 32 height 32
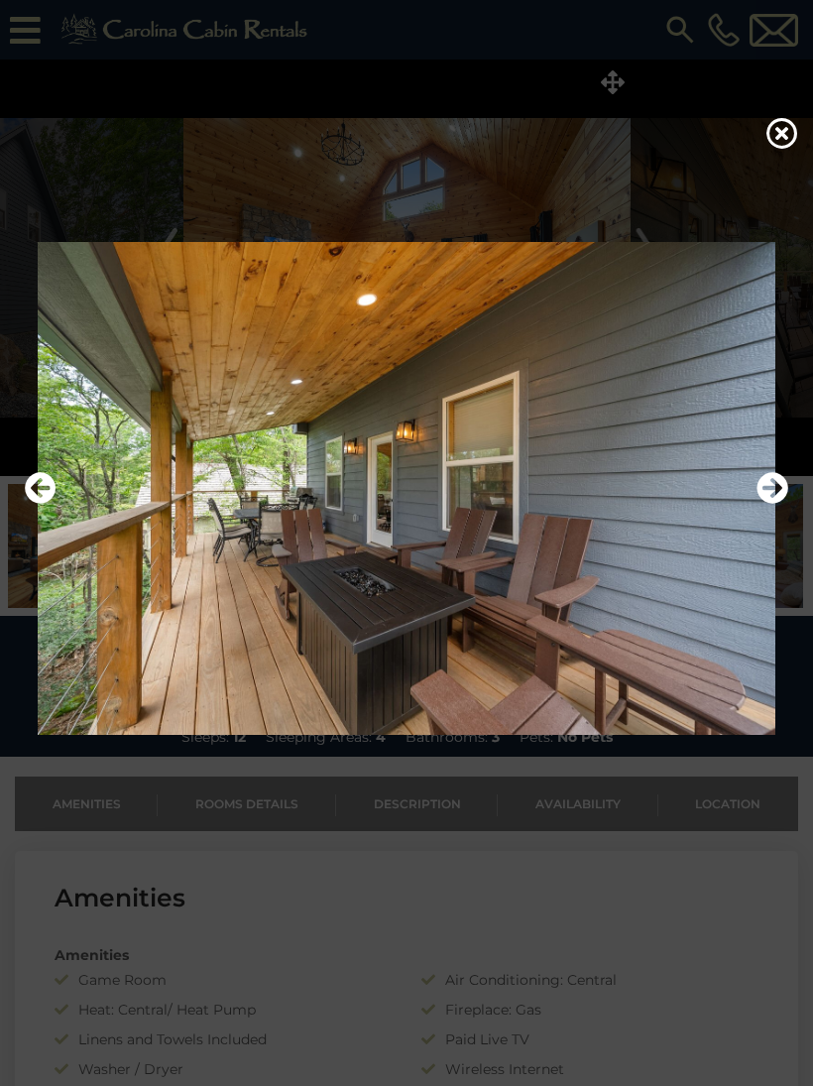
click at [778, 499] on icon "Next" at bounding box center [773, 488] width 32 height 32
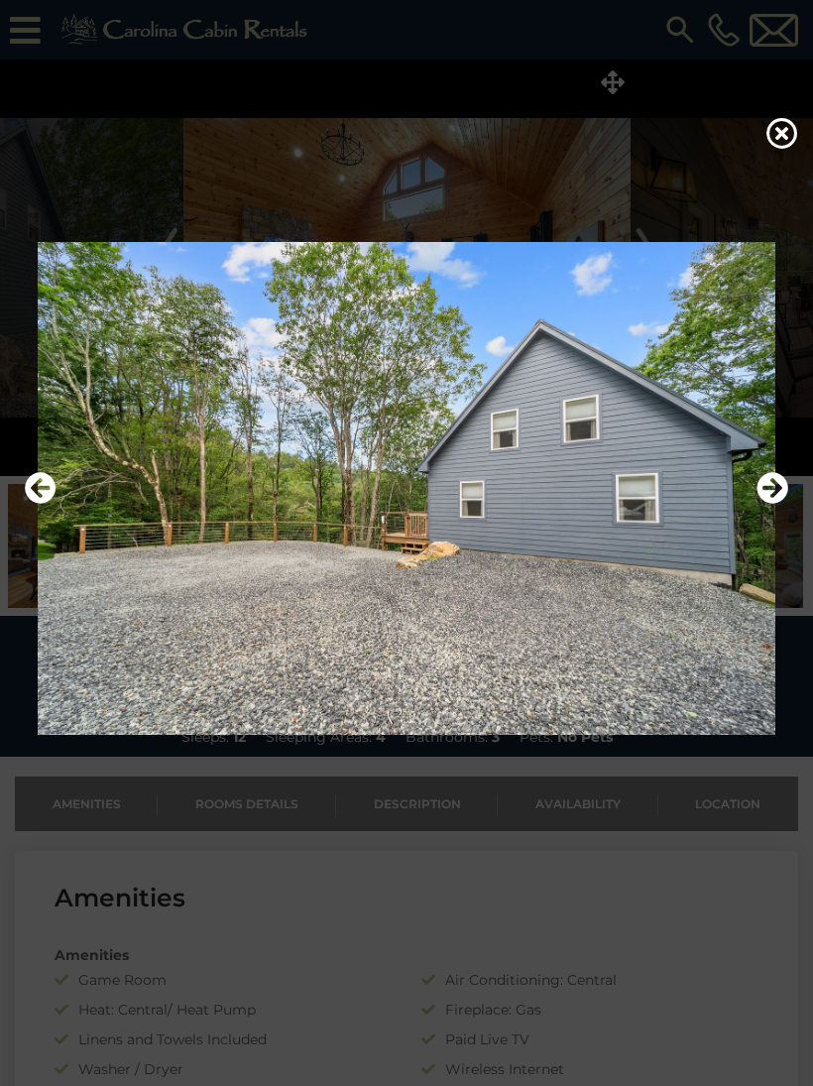
click at [779, 498] on icon "Next" at bounding box center [773, 488] width 32 height 32
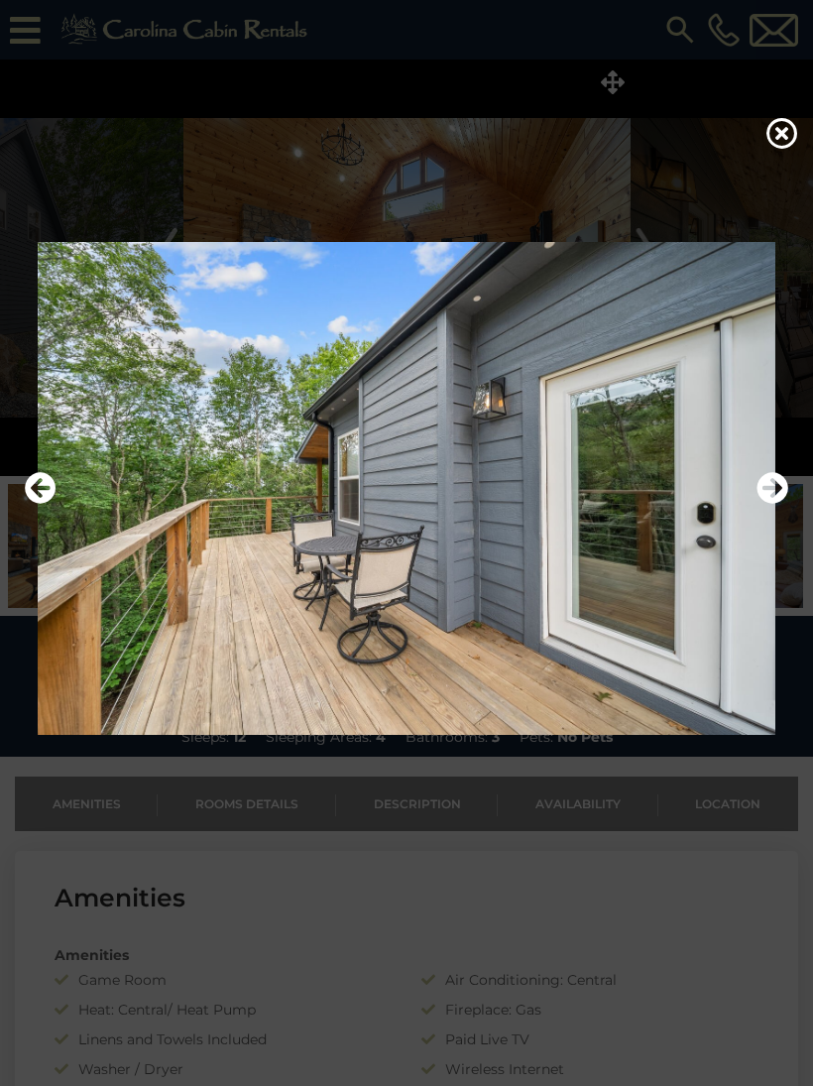
click at [786, 496] on icon "Next" at bounding box center [773, 488] width 32 height 32
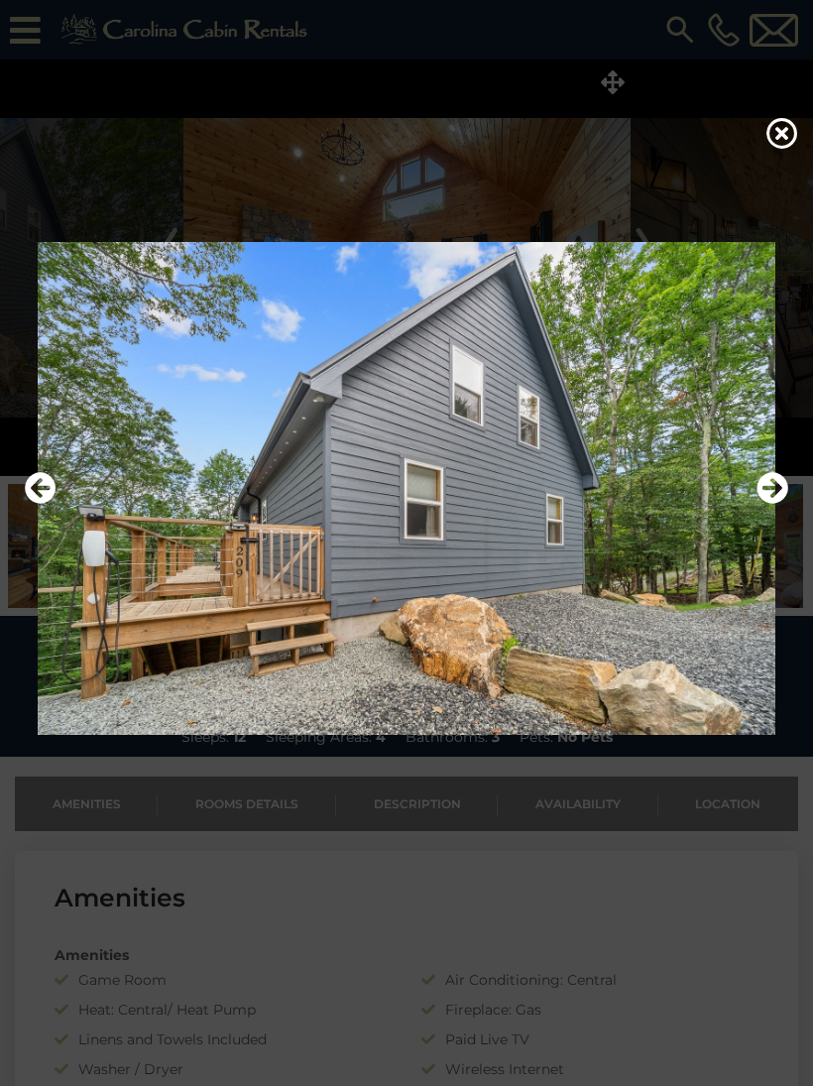
click at [785, 494] on icon "Next" at bounding box center [773, 488] width 32 height 32
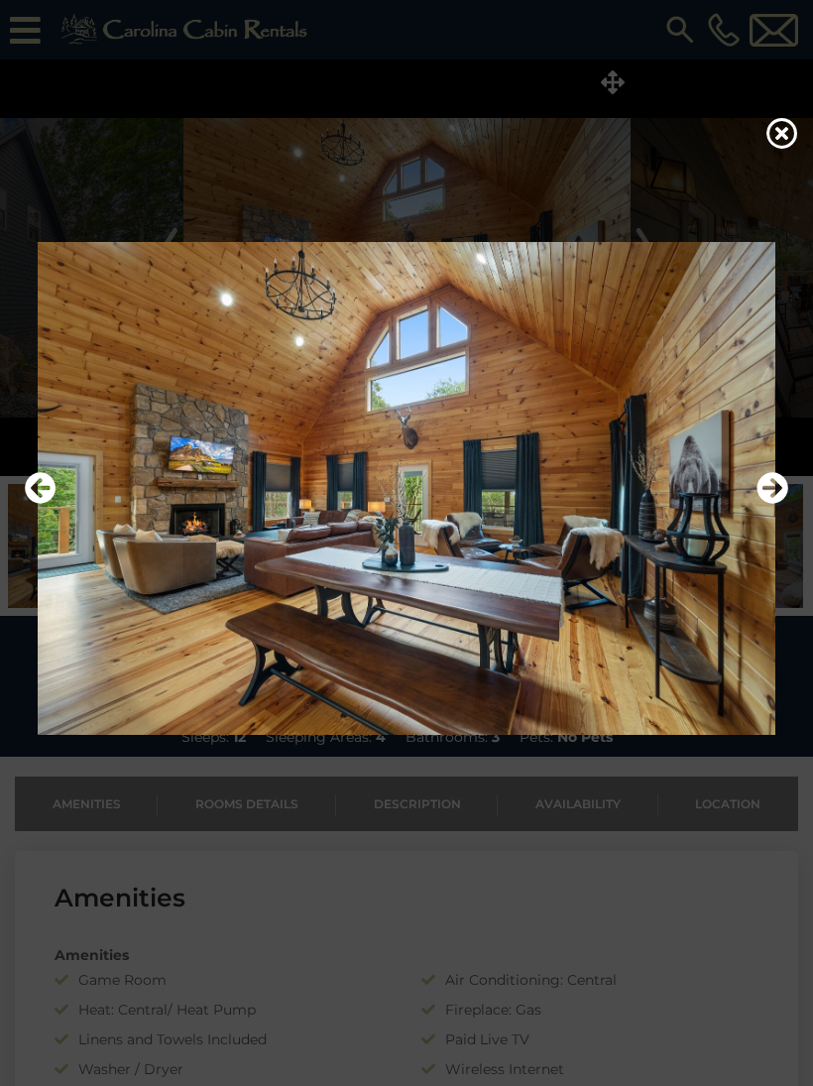
click at [769, 501] on icon "Next" at bounding box center [773, 488] width 32 height 32
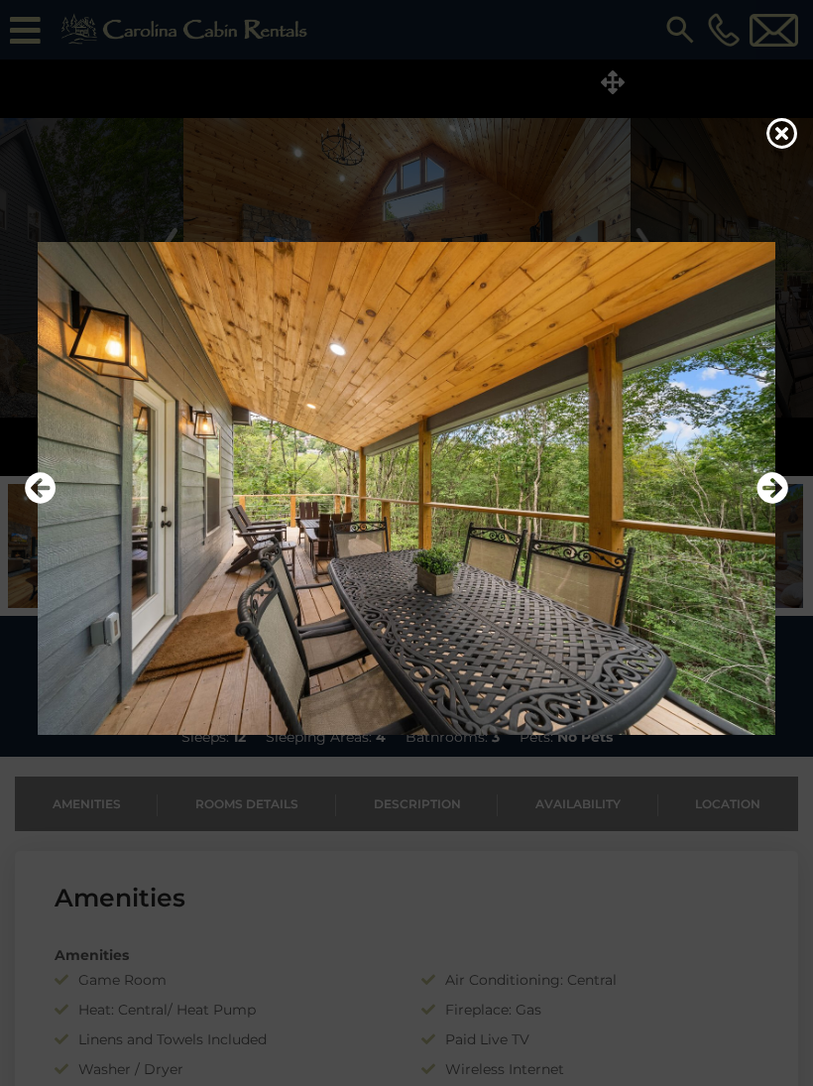
click at [763, 143] on div at bounding box center [406, 543] width 813 height 1086
click at [776, 140] on icon at bounding box center [783, 133] width 32 height 32
